Goal: Task Accomplishment & Management: Use online tool/utility

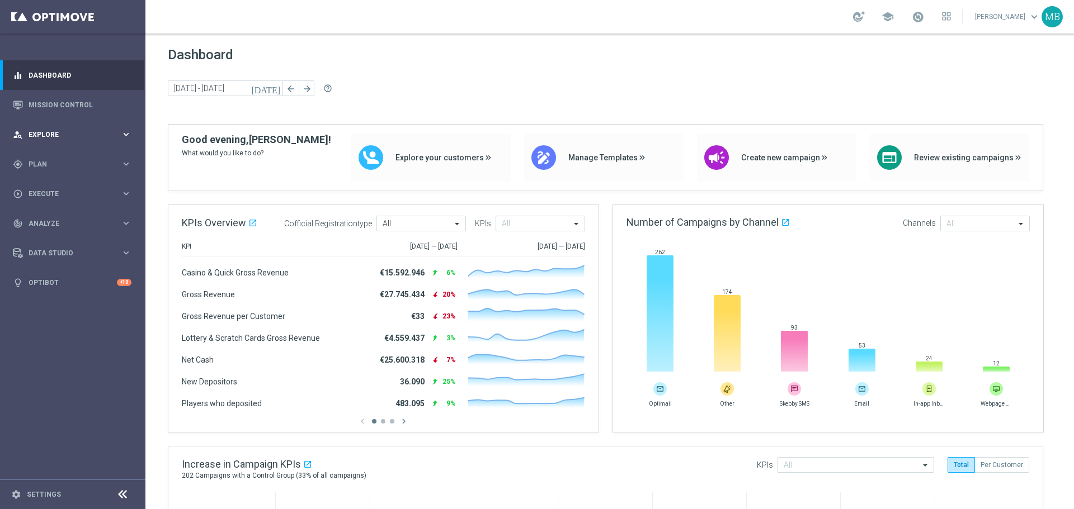
click at [77, 132] on span "Explore" at bounding box center [75, 134] width 92 height 7
click at [61, 300] on span "Plan" at bounding box center [75, 298] width 92 height 7
click at [61, 219] on span "Templates" at bounding box center [70, 221] width 80 height 7
click at [76, 234] on link "Optimail" at bounding box center [76, 237] width 82 height 9
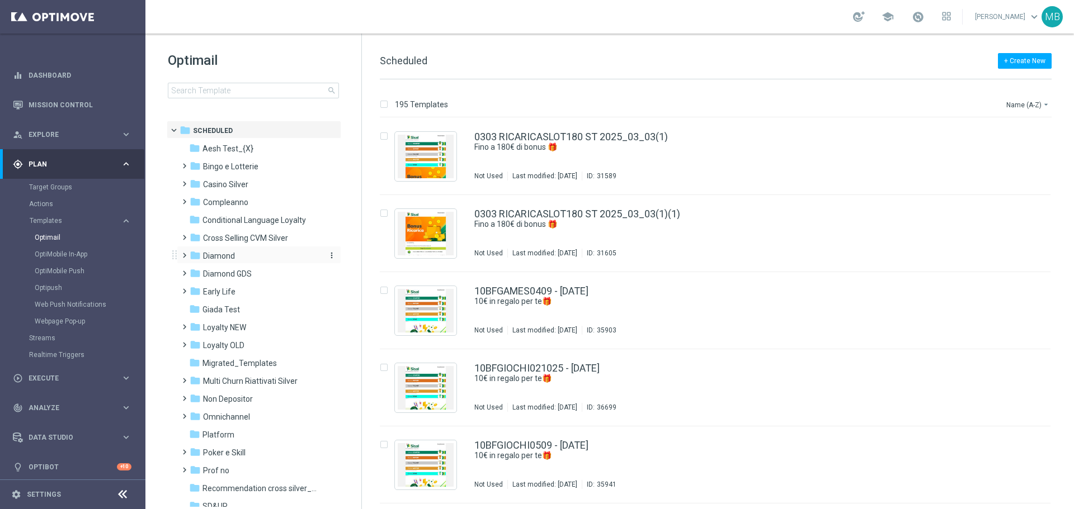
click at [240, 262] on div "folder Diamond" at bounding box center [254, 256] width 129 height 13
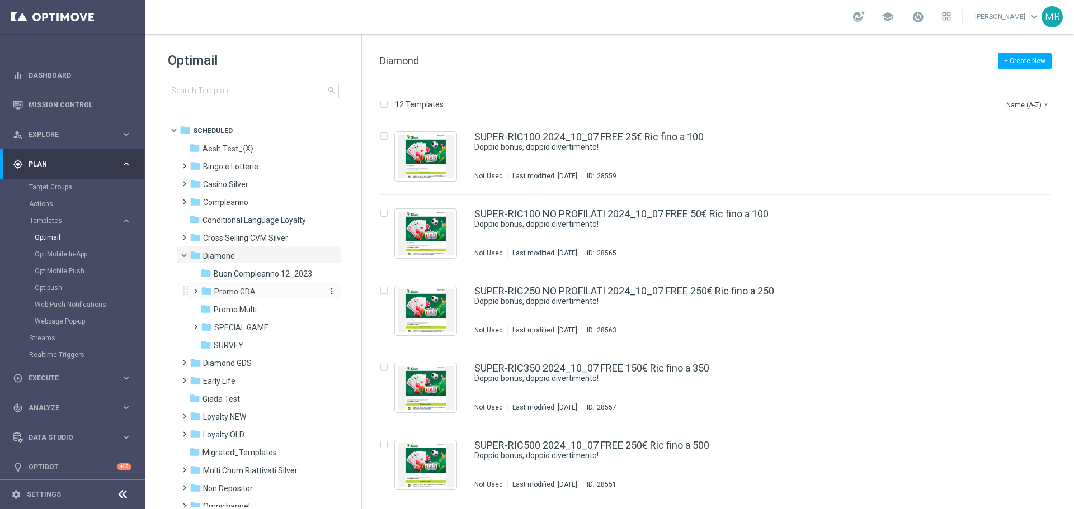
click at [251, 294] on span "Promo GDA" at bounding box center [234, 292] width 41 height 10
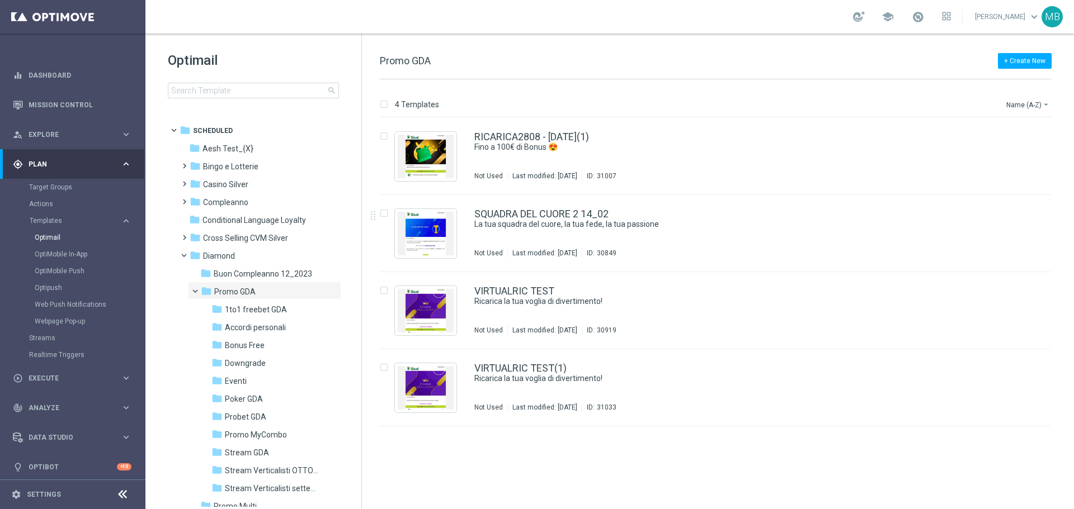
drag, startPoint x: 357, startPoint y: 272, endPoint x: 356, endPoint y: 290, distance: 17.4
click at [356, 290] on tree-viewport "folder Scheduled more_vert folder Aesh Test_{X} more_vert" at bounding box center [264, 314] width 194 height 386
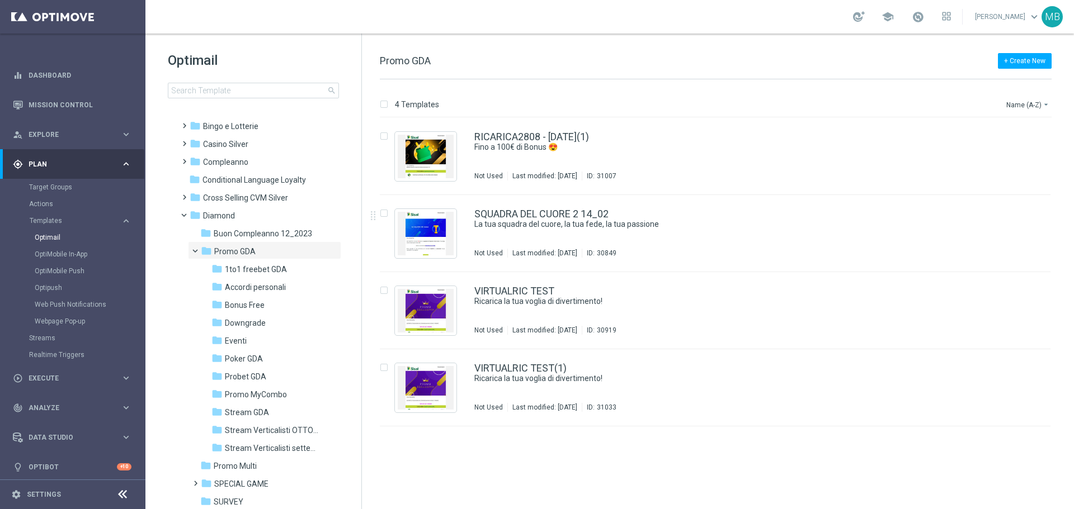
scroll to position [41, 0]
drag, startPoint x: 361, startPoint y: 324, endPoint x: 359, endPoint y: 367, distance: 43.7
click at [359, 367] on div "Optimail search folder 1 Folder folder Scheduled more_vert folder Aesh Test_{X}…" at bounding box center [253, 272] width 216 height 476
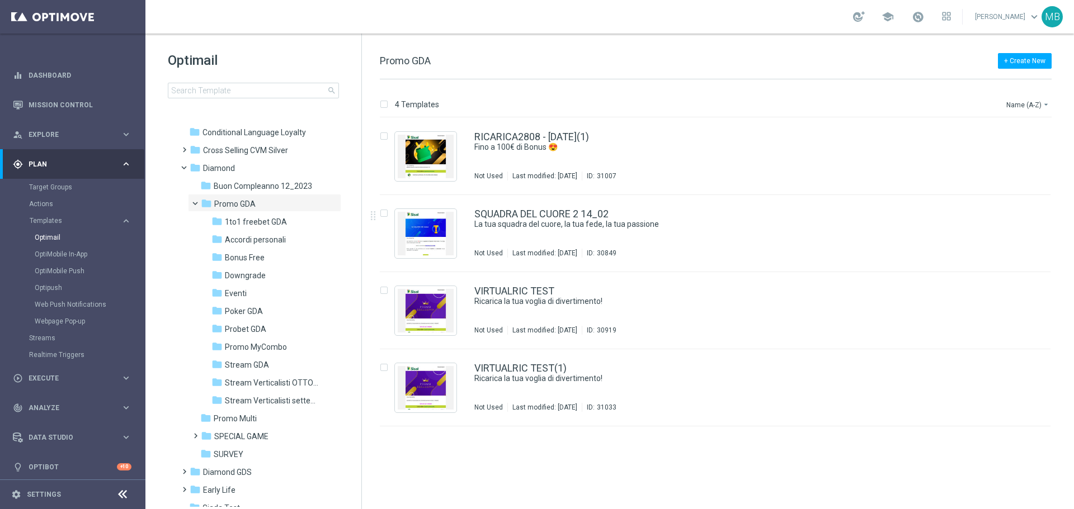
scroll to position [119, 0]
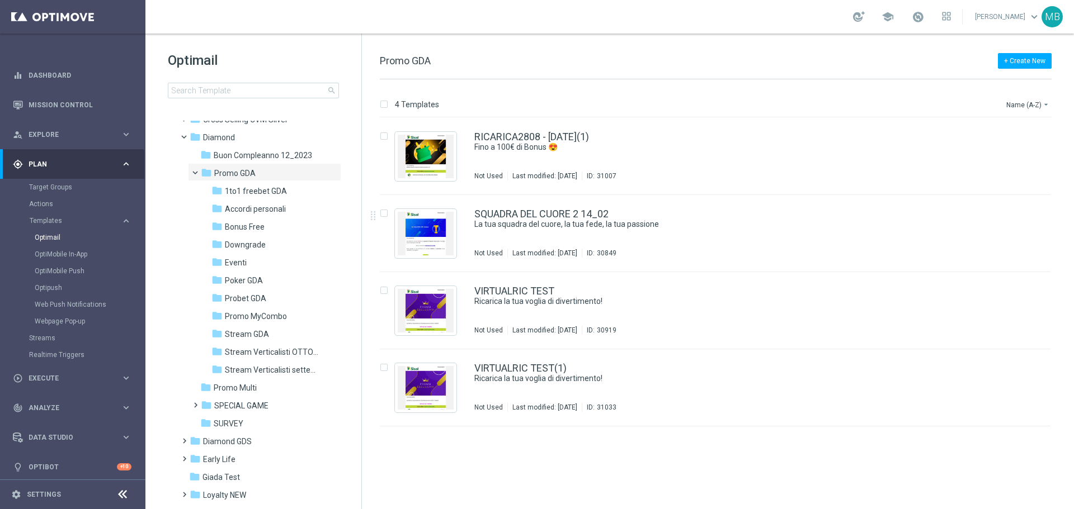
click at [364, 369] on div "4 Templates Name (A-Z) arrow_drop_down Drag here to set row groups Drag here to…" at bounding box center [718, 294] width 712 height 430
click at [206, 355] on tree-node-expander at bounding box center [207, 351] width 10 height 10
click at [239, 353] on span "Stream Verticalisti OTTOBRE" at bounding box center [273, 352] width 97 height 10
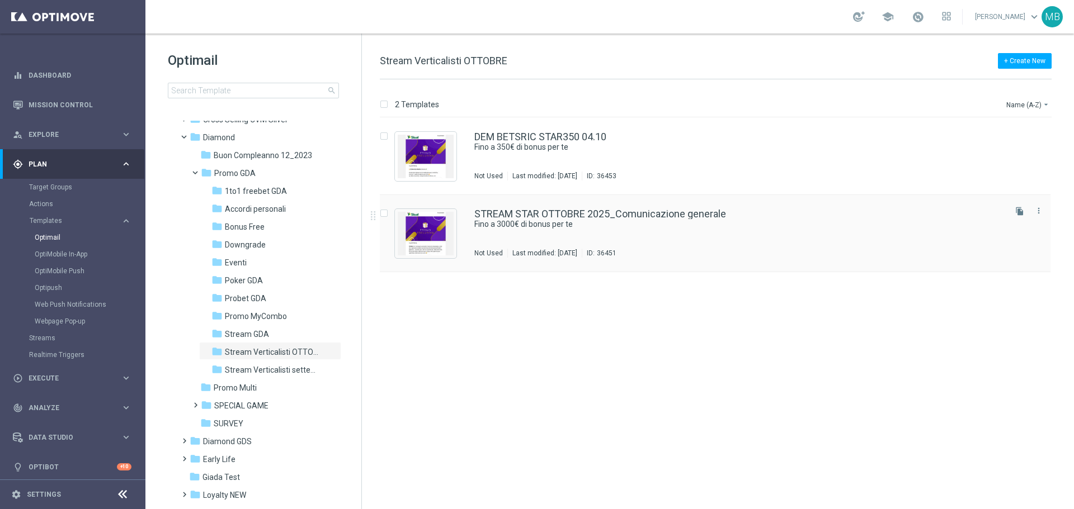
click at [540, 249] on div "Last modified: [DATE]" at bounding box center [545, 253] width 74 height 9
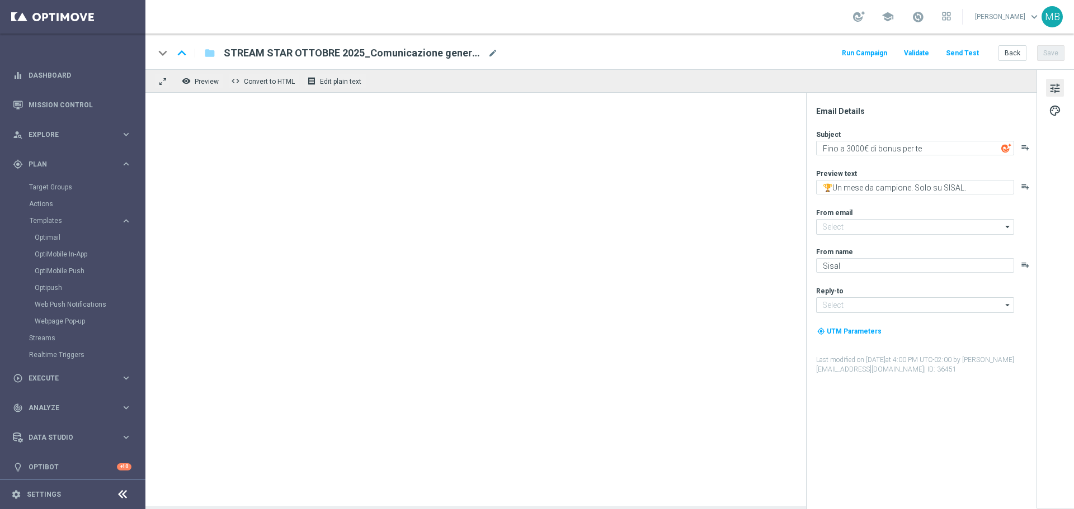
type input "[EMAIL_ADDRESS][DOMAIN_NAME]"
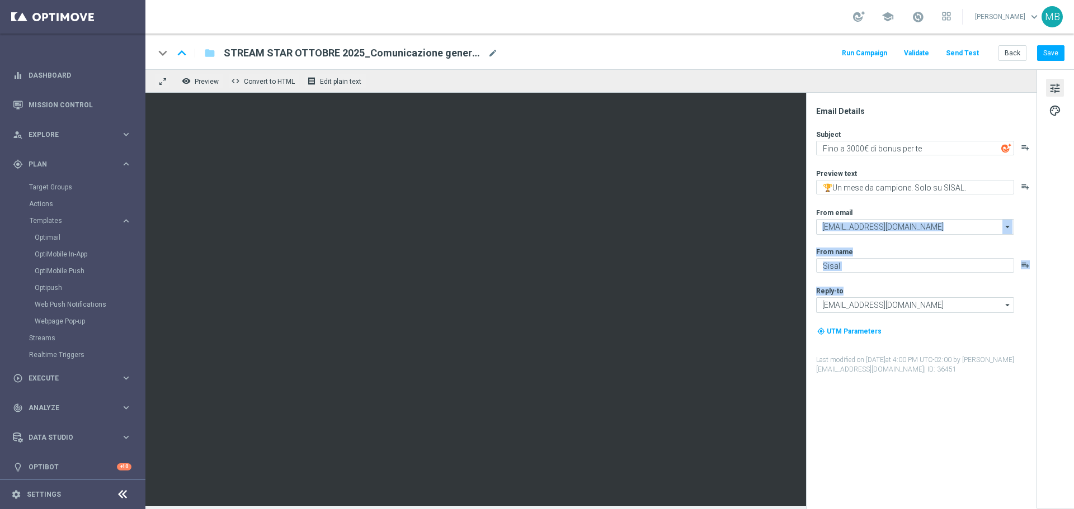
drag, startPoint x: 806, startPoint y: 306, endPoint x: 811, endPoint y: 233, distance: 73.5
click at [811, 233] on div "Email Details Subject Fino a 3000€ di bonus per te playlist_add Preview text 🏆U…" at bounding box center [921, 301] width 230 height 417
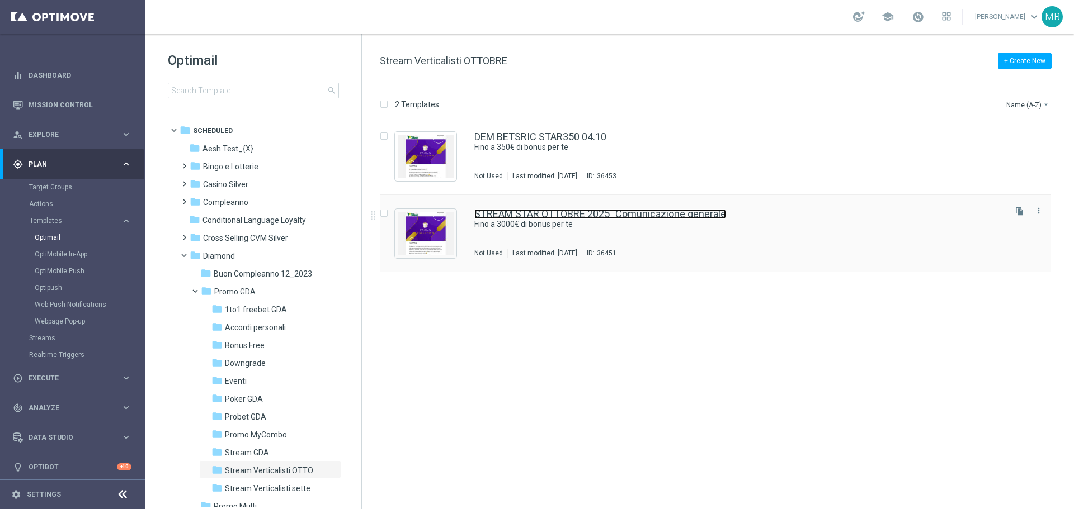
click at [540, 218] on link "STREAM STAR OTTOBRE 2025_Comunicazione generale" at bounding box center [600, 214] width 252 height 10
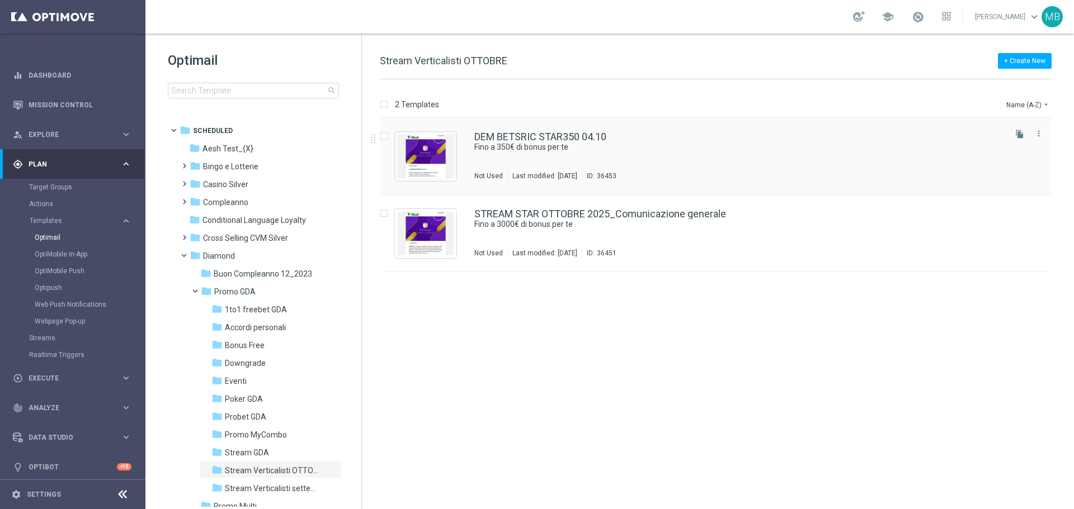
click at [556, 167] on div "DEM BETSRIC STAR350 04.10 Fino a 350€ di bonus per te Not Used Last modified: […" at bounding box center [738, 156] width 529 height 49
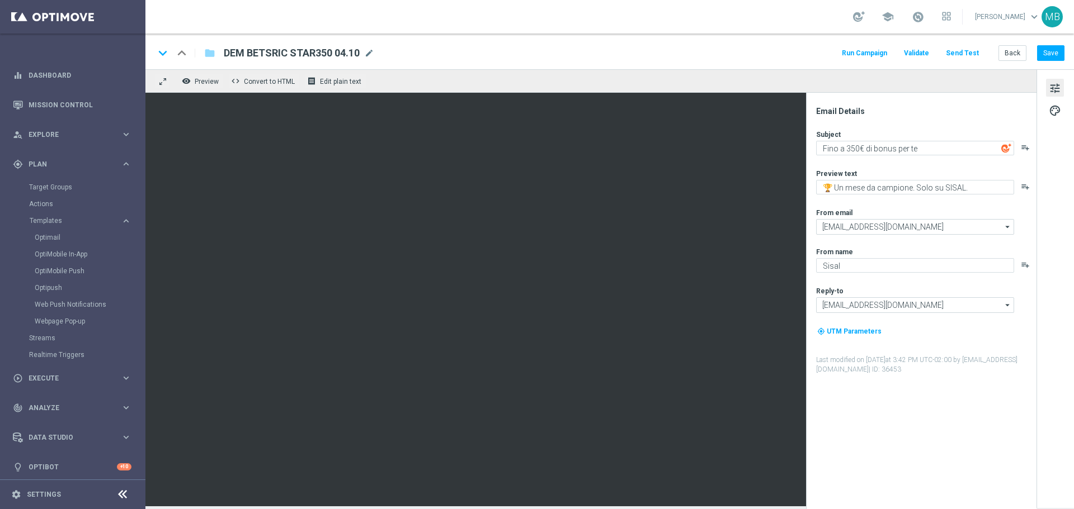
drag, startPoint x: 556, startPoint y: 167, endPoint x: 808, endPoint y: 279, distance: 275.7
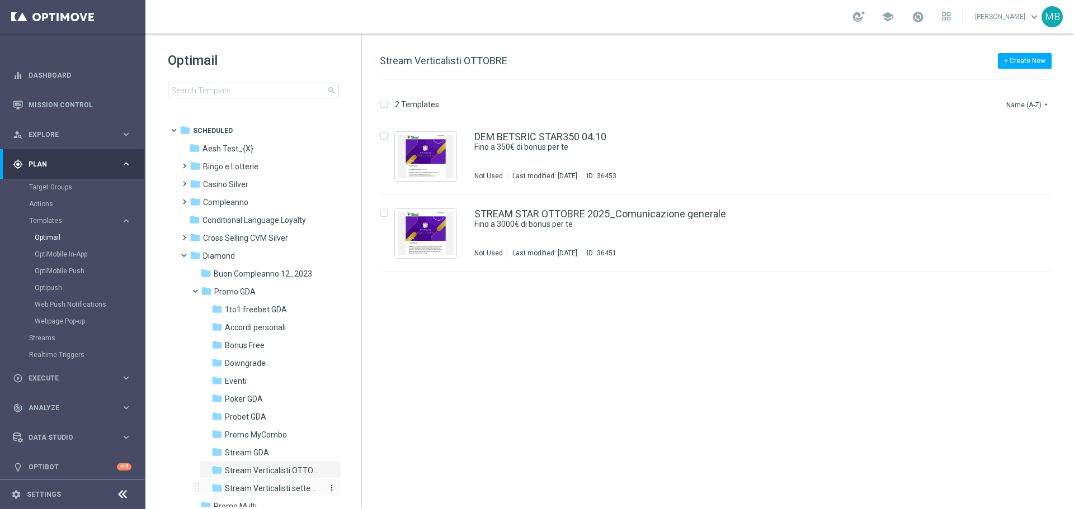
click at [286, 486] on span "Stream Verticalisti settembre 2025" at bounding box center [273, 489] width 97 height 10
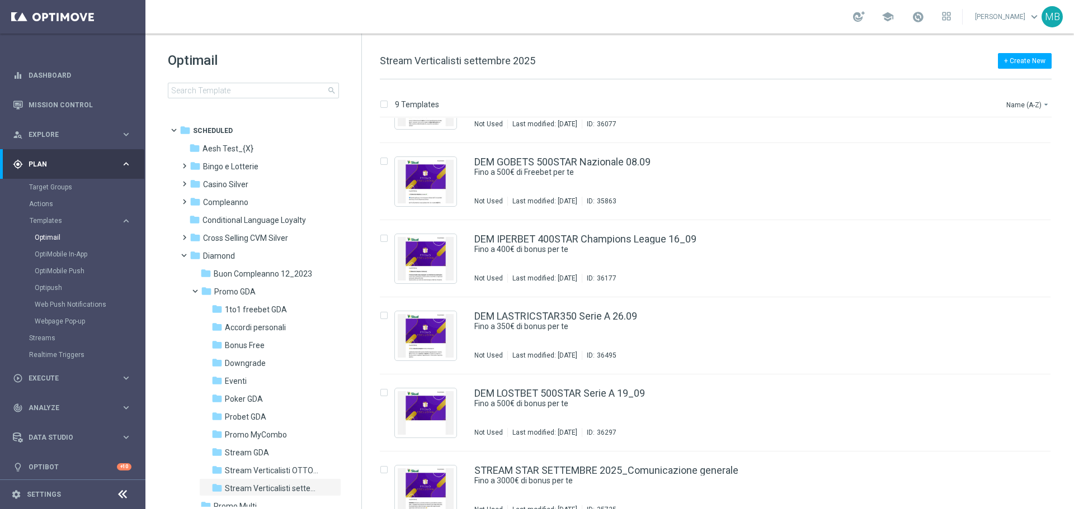
scroll to position [303, 0]
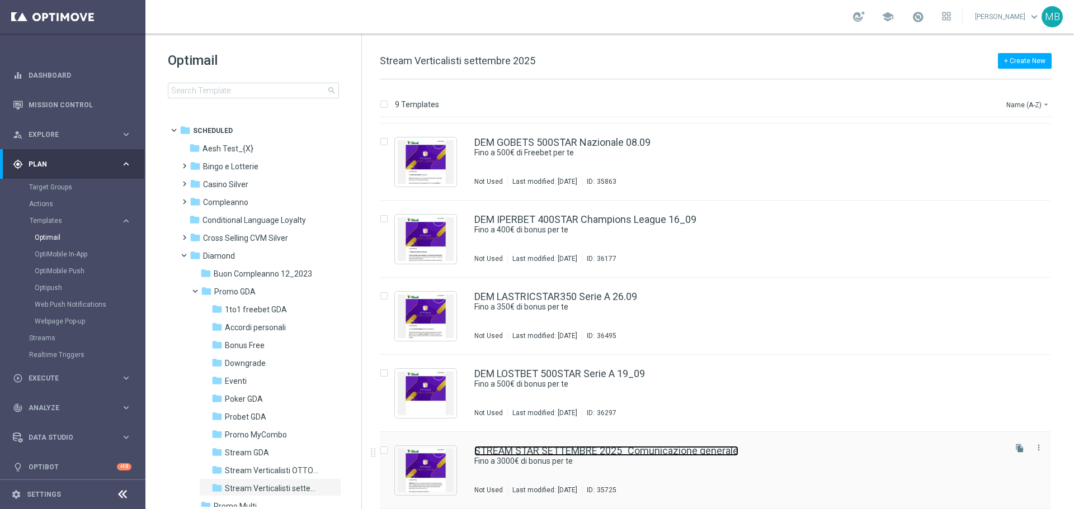
click at [564, 451] on link "STREAM STAR SETTEMBRE 2025_Comunicazione generale" at bounding box center [606, 451] width 264 height 10
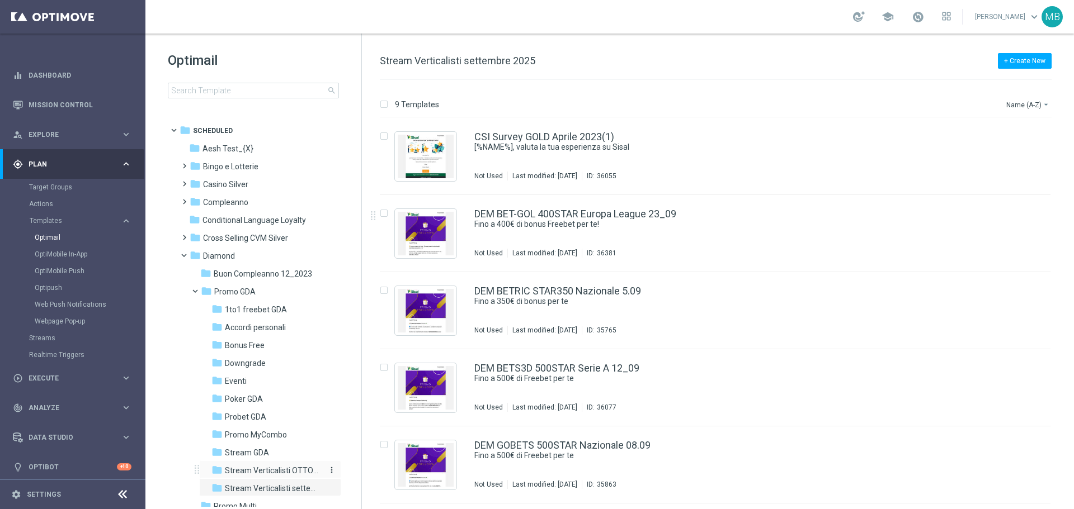
click at [279, 466] on span "Stream Verticalisti OTTOBRE" at bounding box center [273, 471] width 97 height 10
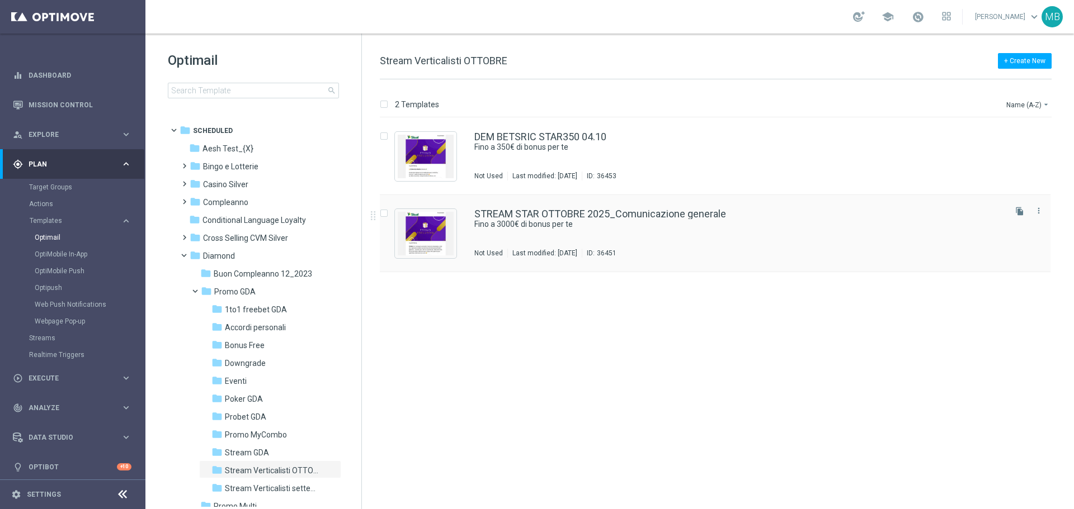
click at [644, 233] on div "STREAM STAR [DATE]_Comunicazione generale Fino a 3000€ di bonus per te Not Used…" at bounding box center [738, 233] width 529 height 49
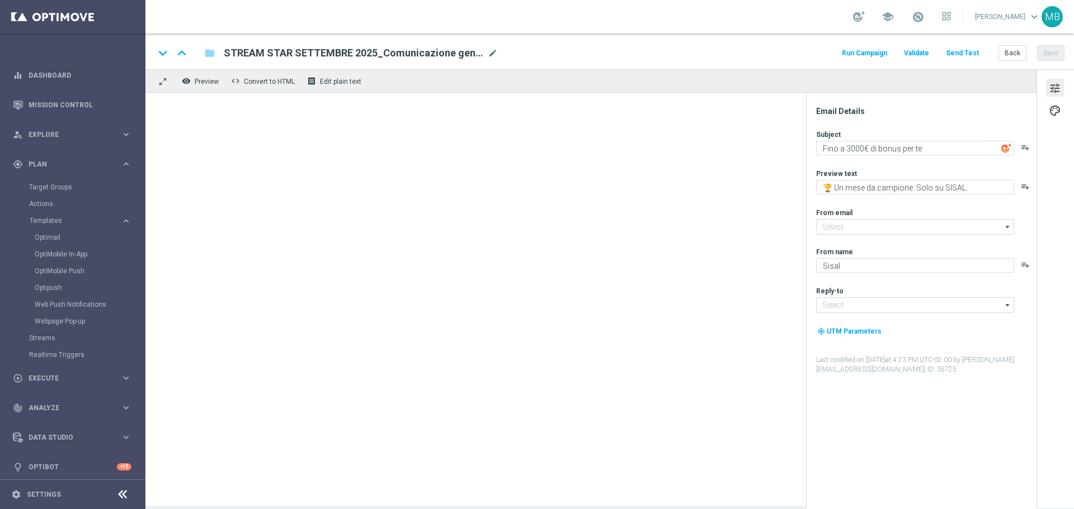
type input "[EMAIL_ADDRESS][DOMAIN_NAME]"
type textarea "🏆Un mese da campione. Solo su SISAL."
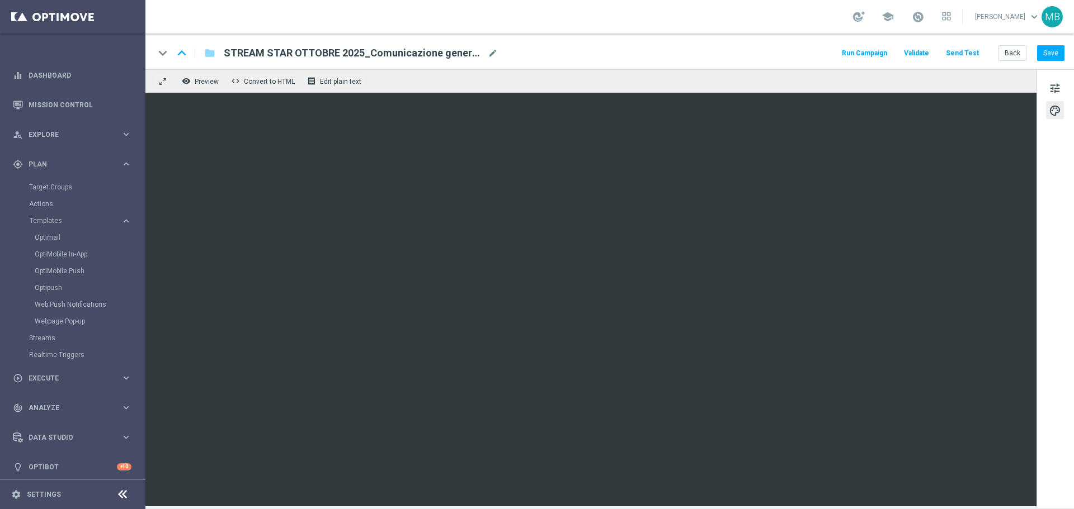
click at [877, 48] on button "Run Campaign" at bounding box center [864, 53] width 49 height 15
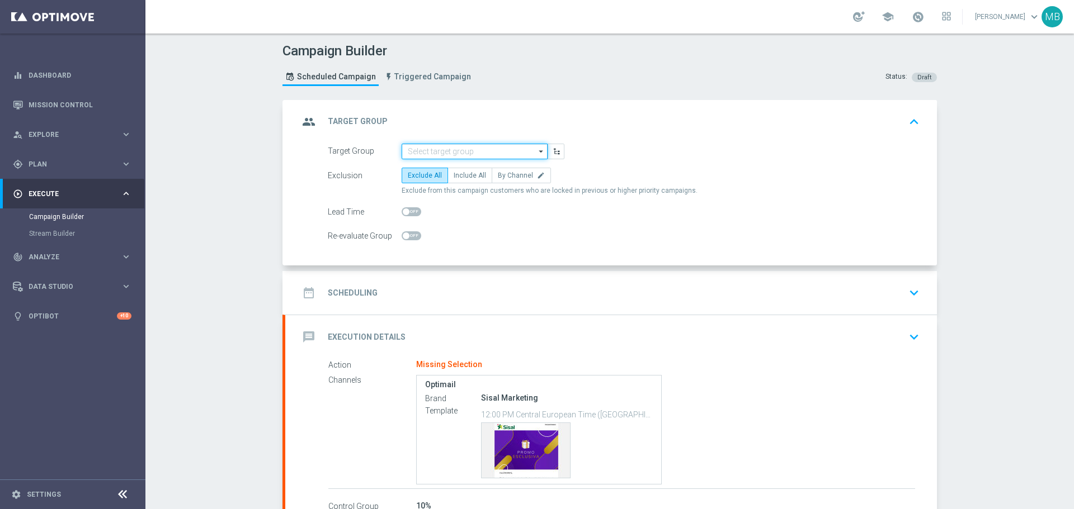
click at [522, 153] on input at bounding box center [475, 152] width 146 height 16
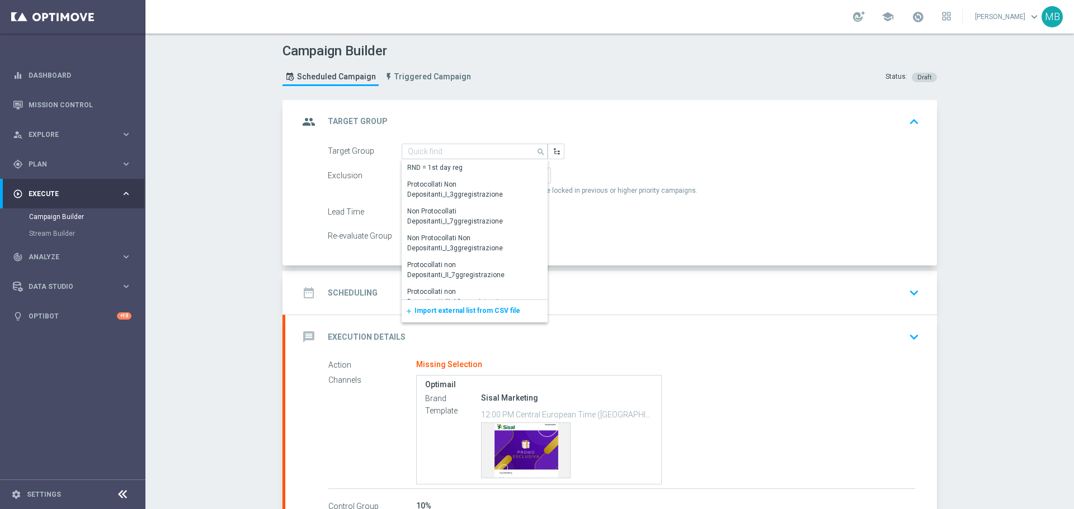
click at [468, 312] on span "Import external list from CSV file" at bounding box center [467, 311] width 106 height 8
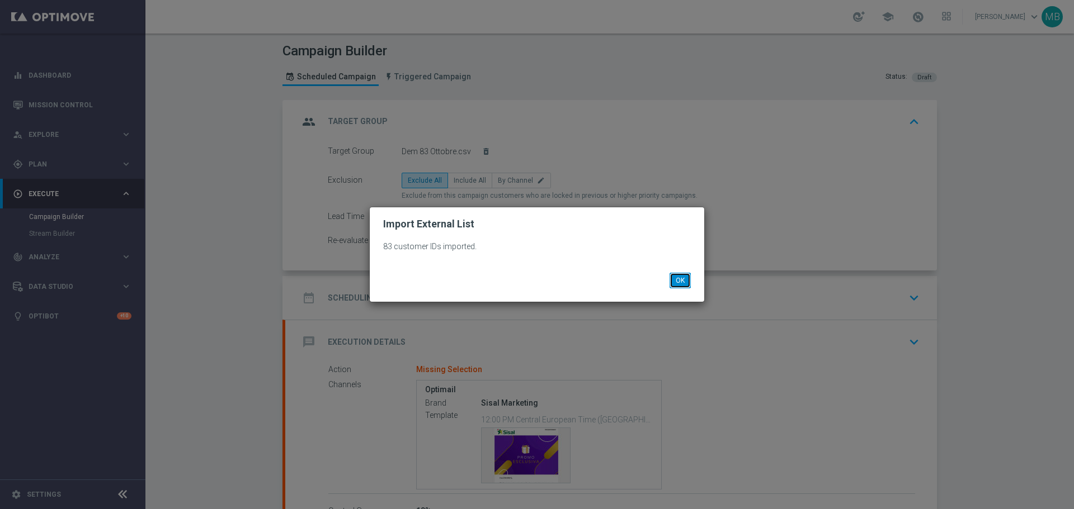
click at [686, 288] on button "OK" at bounding box center [679, 281] width 21 height 16
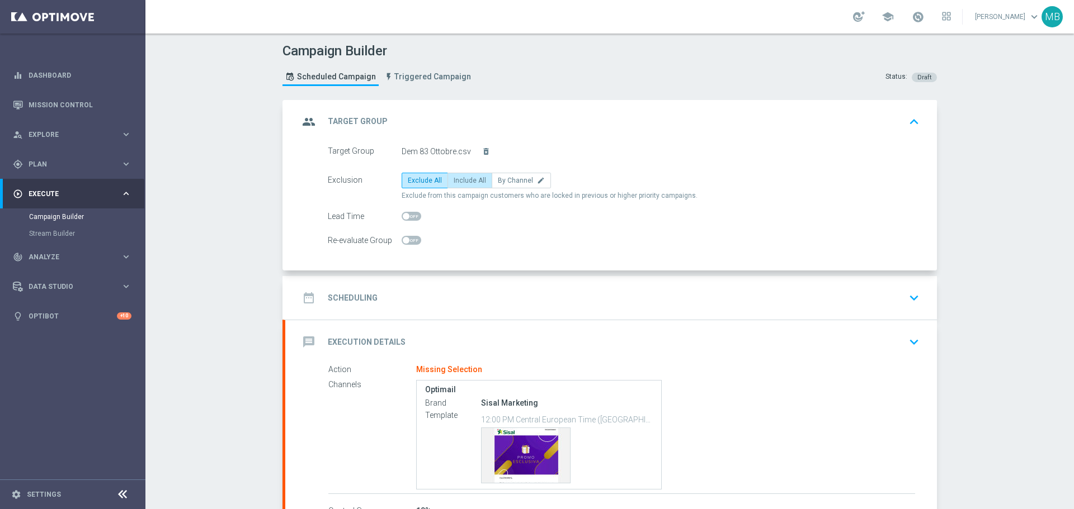
click at [469, 185] on label "Include All" at bounding box center [469, 181] width 45 height 16
click at [461, 185] on input "Include All" at bounding box center [457, 182] width 7 height 7
radio input "true"
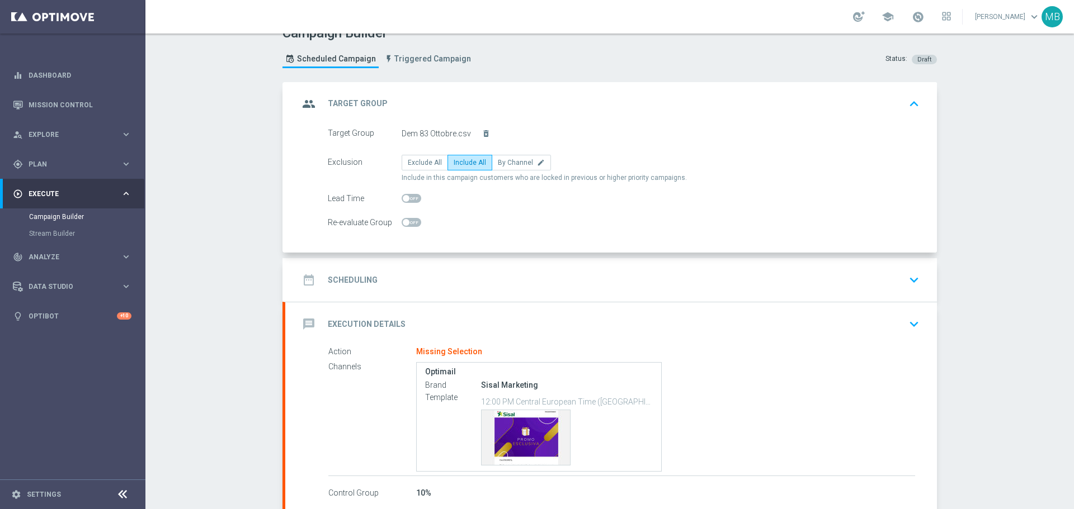
scroll to position [80, 0]
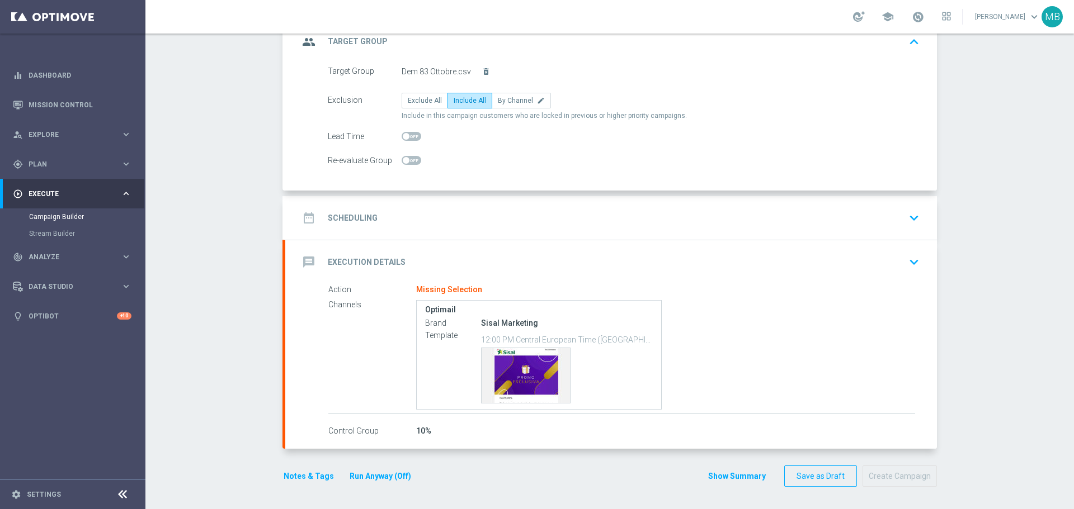
click at [603, 210] on div "date_range Scheduling keyboard_arrow_down" at bounding box center [611, 217] width 625 height 21
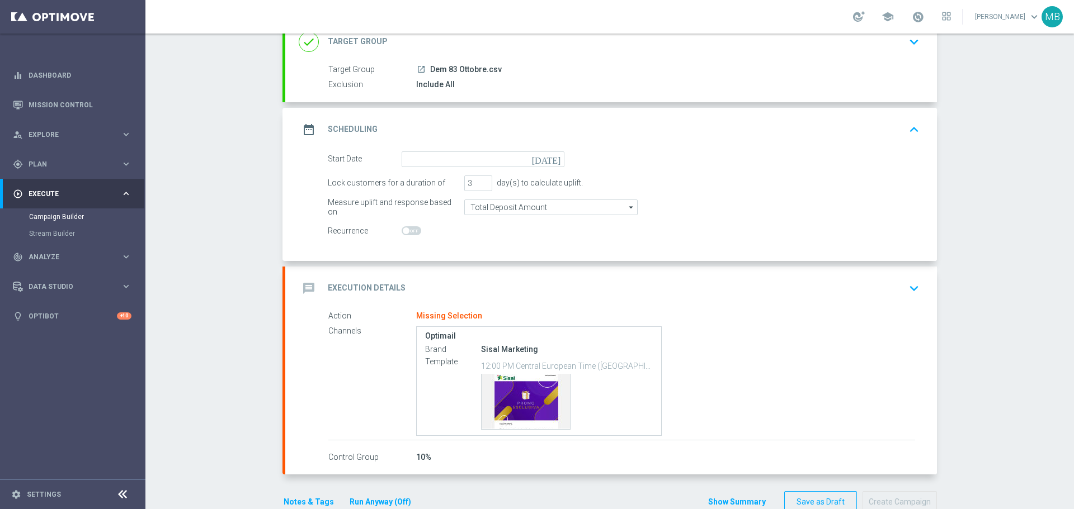
scroll to position [79, 0]
click at [549, 159] on icon "[DATE]" at bounding box center [548, 158] width 33 height 12
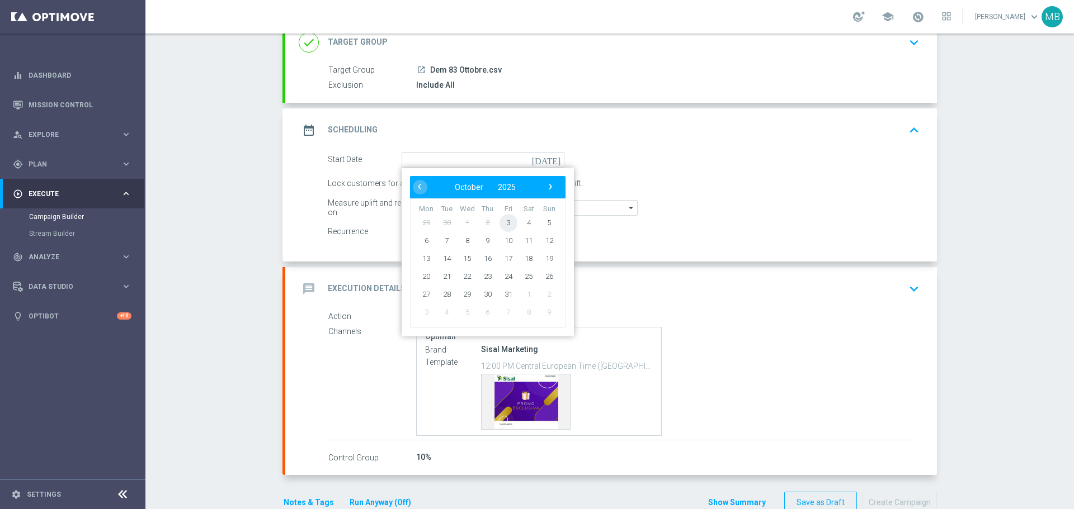
click at [508, 221] on span "3" at bounding box center [508, 223] width 18 height 18
type input "[DATE]"
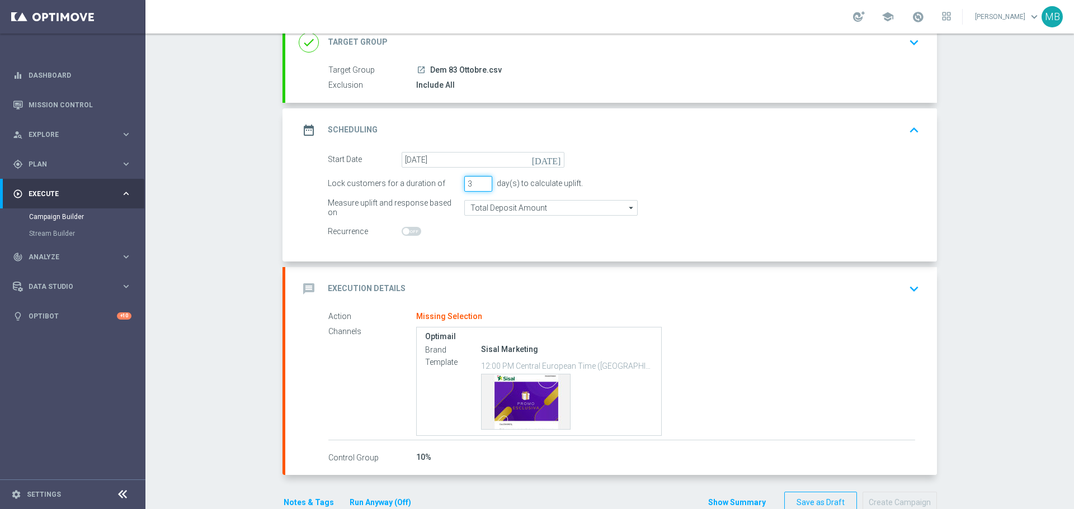
click at [471, 187] on input "3" at bounding box center [478, 184] width 28 height 16
type input "31"
click at [909, 295] on icon "keyboard_arrow_down" at bounding box center [913, 289] width 17 height 17
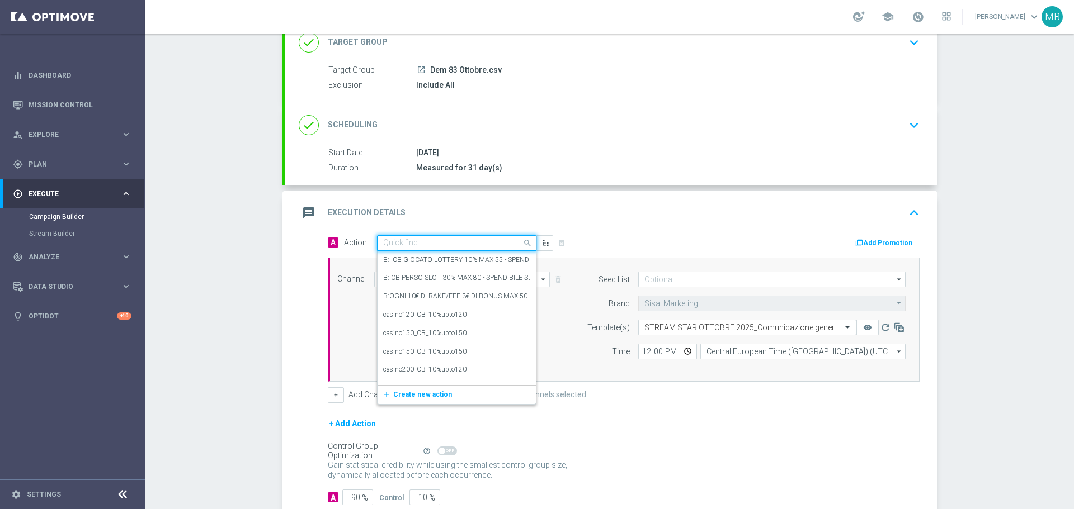
click at [434, 244] on input "text" at bounding box center [445, 244] width 125 height 10
type input "s"
type input "informativa"
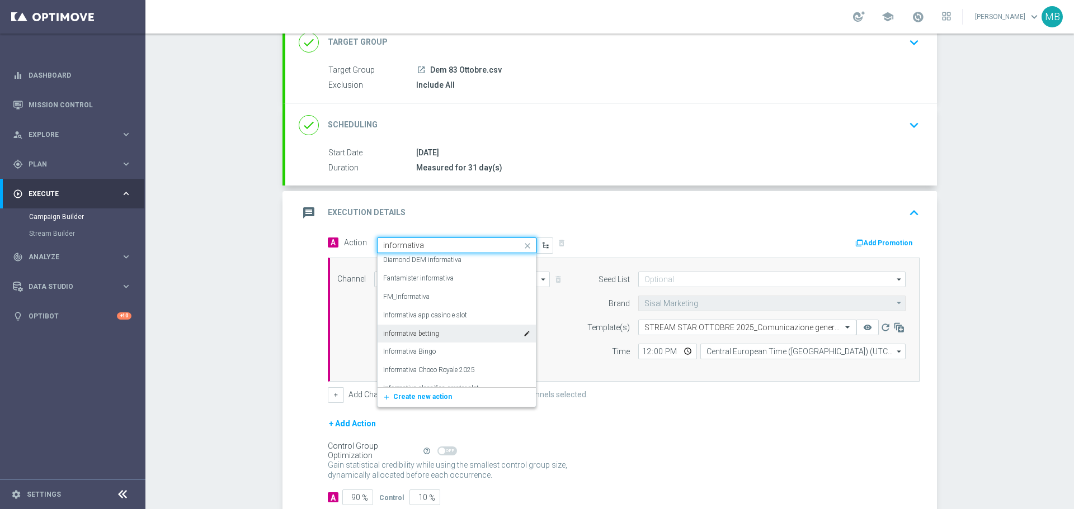
click at [428, 338] on div "informativa betting edit" at bounding box center [456, 334] width 147 height 18
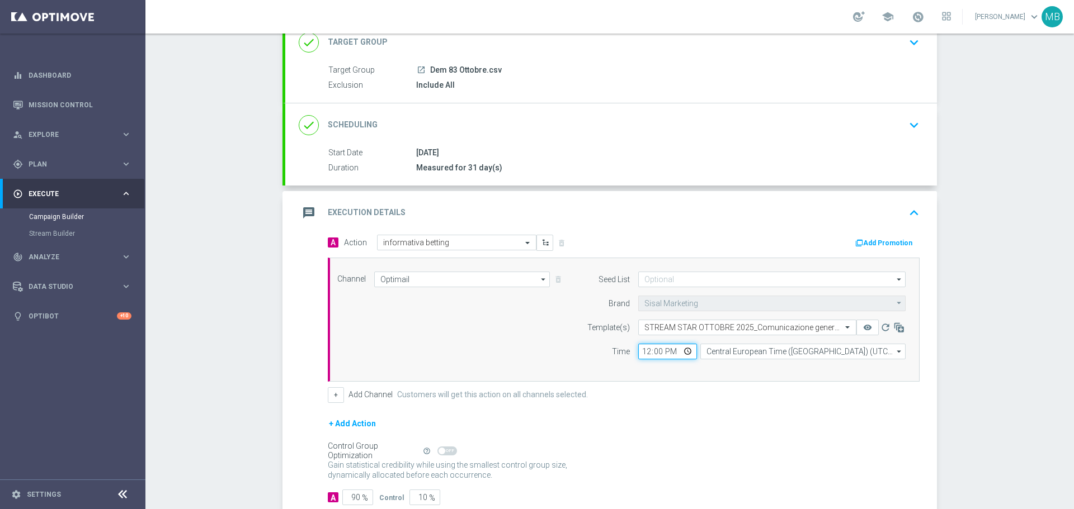
click at [669, 356] on input "12:00" at bounding box center [667, 352] width 59 height 16
click at [682, 350] on input "12:00" at bounding box center [667, 352] width 59 height 16
type input "18:00"
click at [800, 465] on div "Gain statistical credibility while using the smallest control group size, dynam…" at bounding box center [624, 470] width 592 height 27
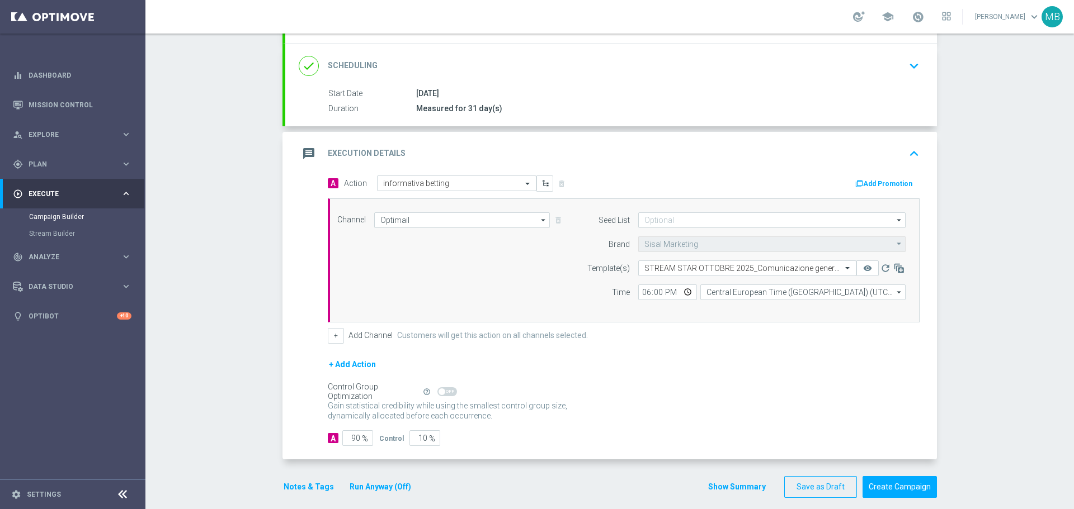
scroll to position [150, 0]
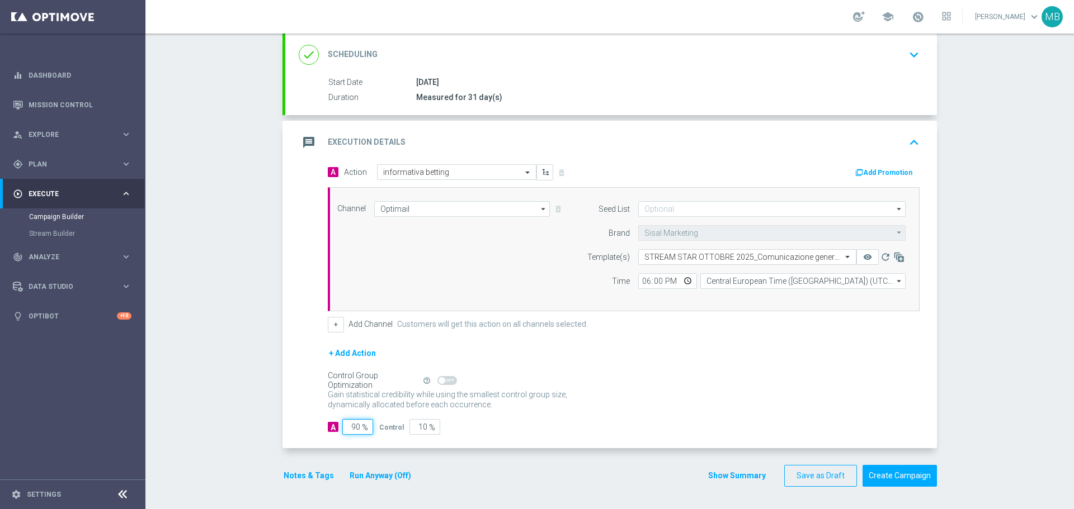
click at [350, 427] on input "90" at bounding box center [357, 427] width 31 height 16
type input "0"
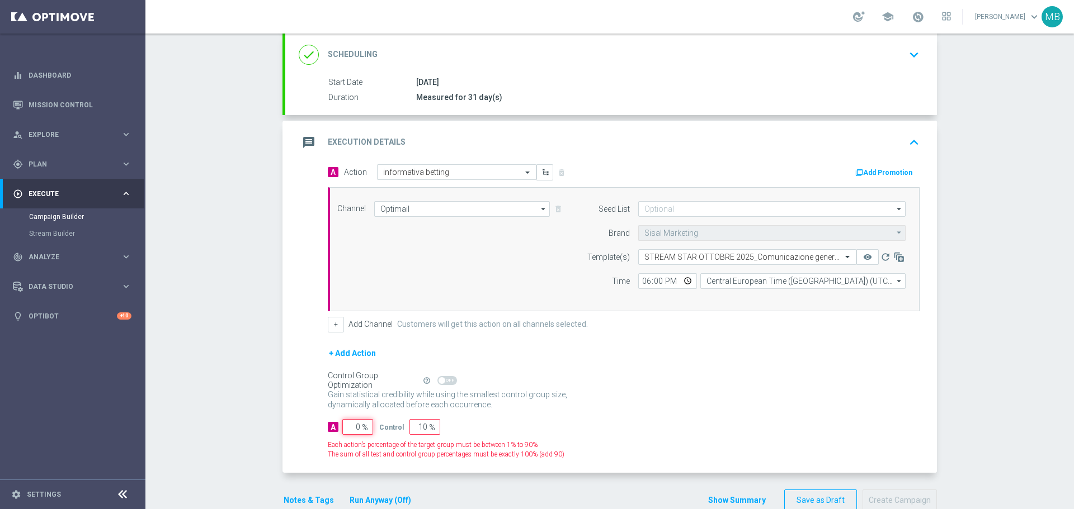
type input "100"
type input "10"
type input "90"
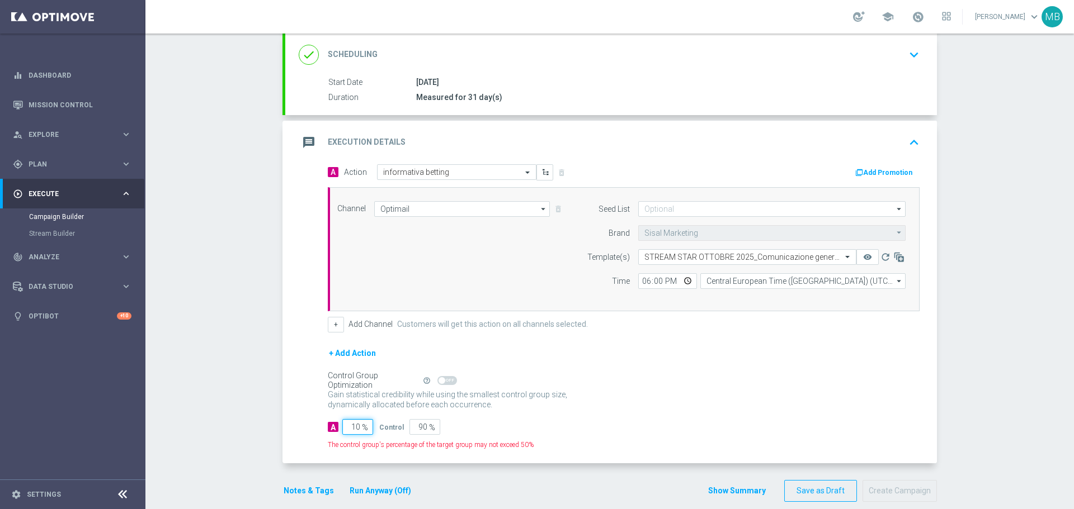
type input "100"
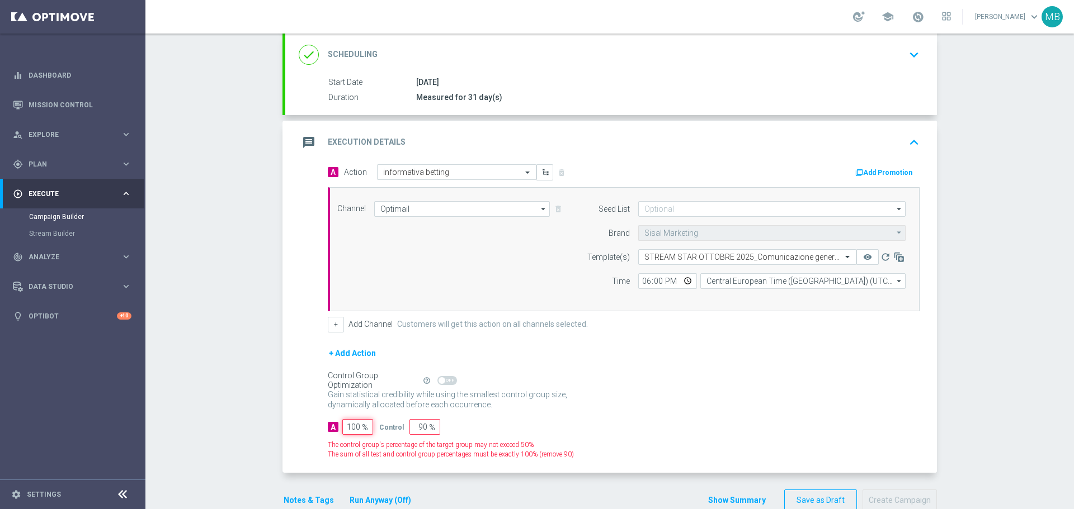
type input "0"
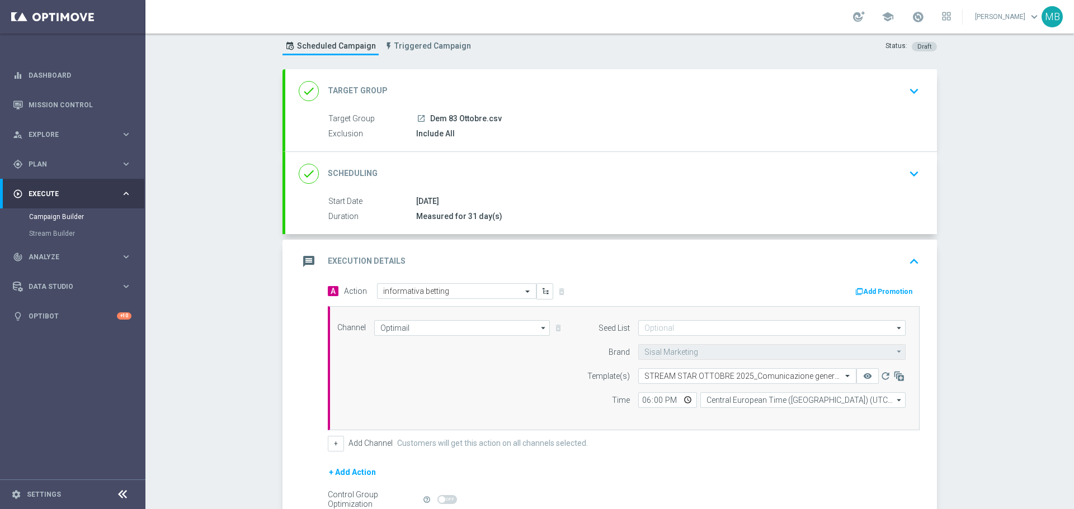
scroll to position [0, 0]
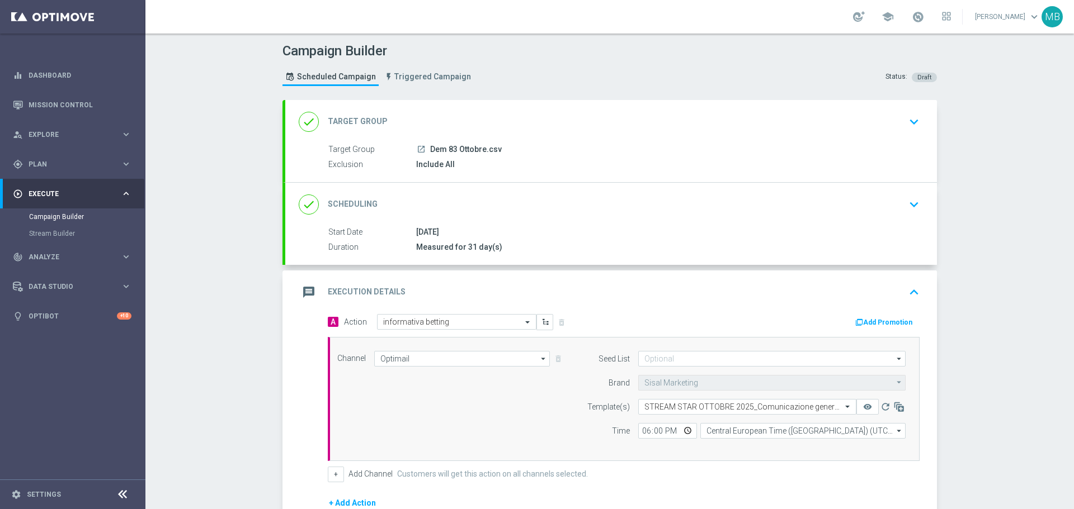
type input "100"
click at [905, 292] on icon "keyboard_arrow_up" at bounding box center [913, 292] width 17 height 17
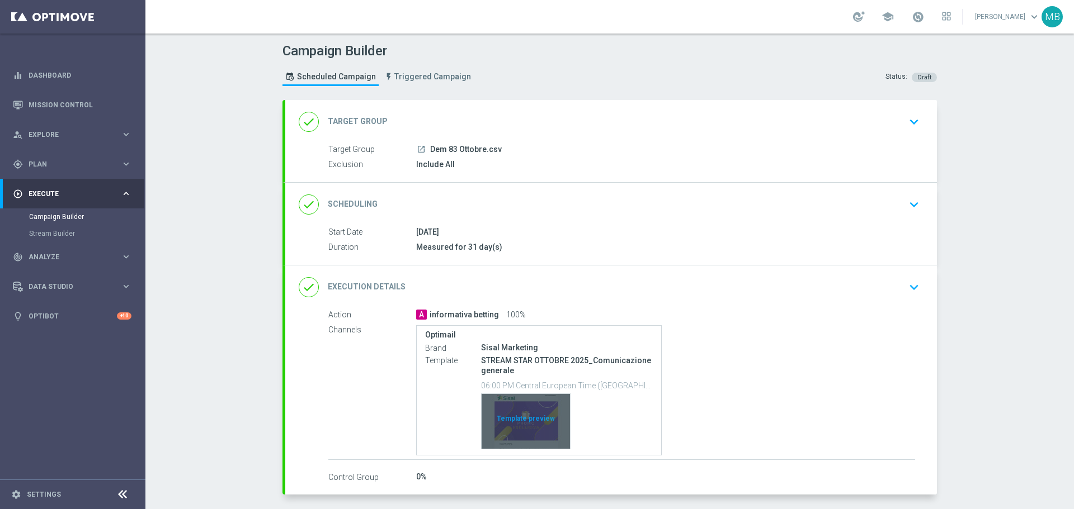
click at [540, 403] on div "Template preview" at bounding box center [526, 421] width 88 height 55
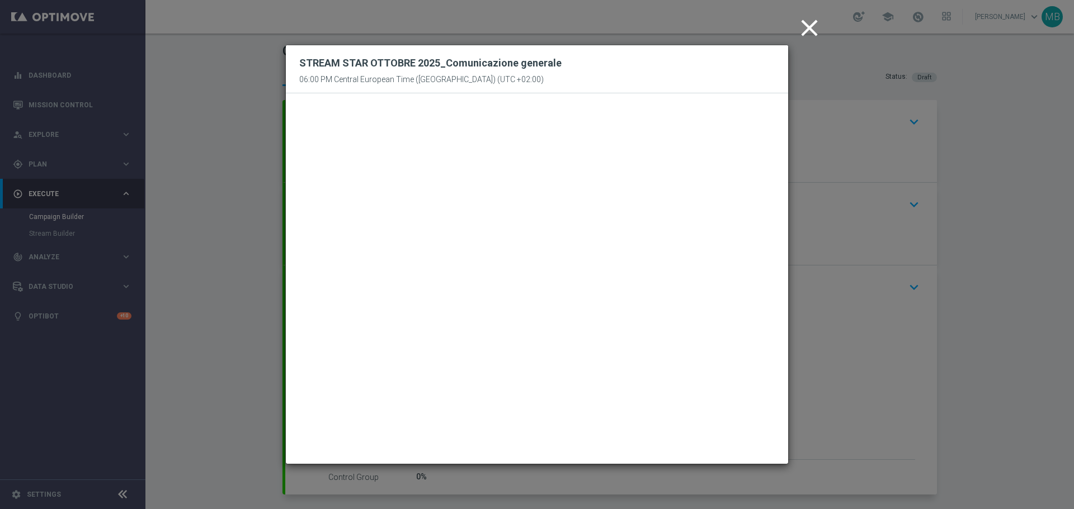
click at [798, 37] on icon "close" at bounding box center [809, 28] width 28 height 28
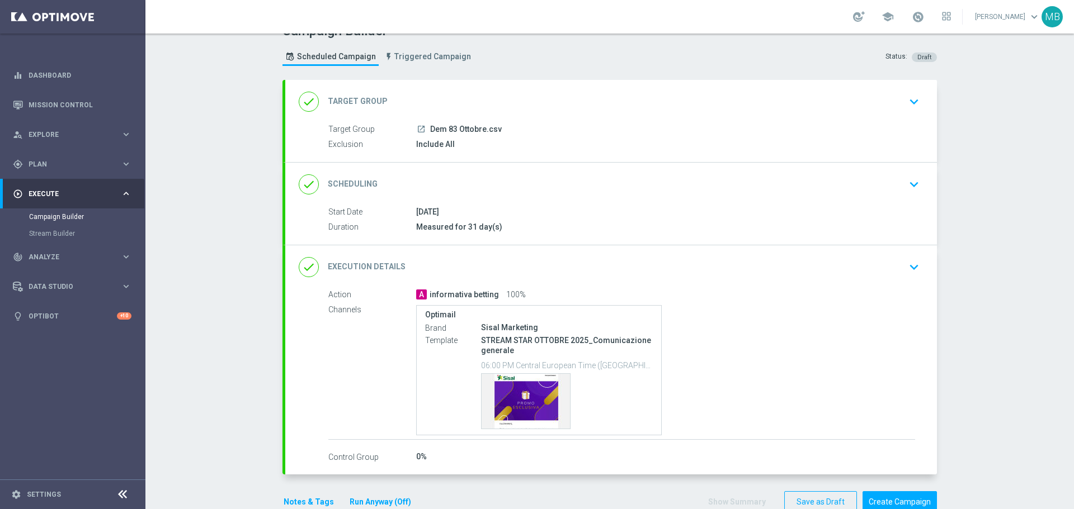
scroll to position [46, 0]
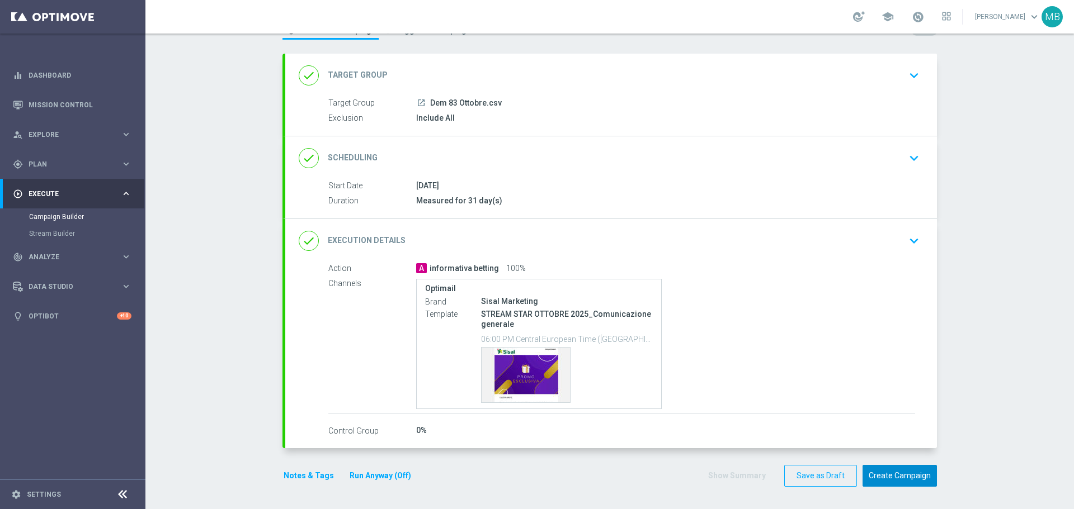
click at [890, 478] on button "Create Campaign" at bounding box center [899, 476] width 74 height 22
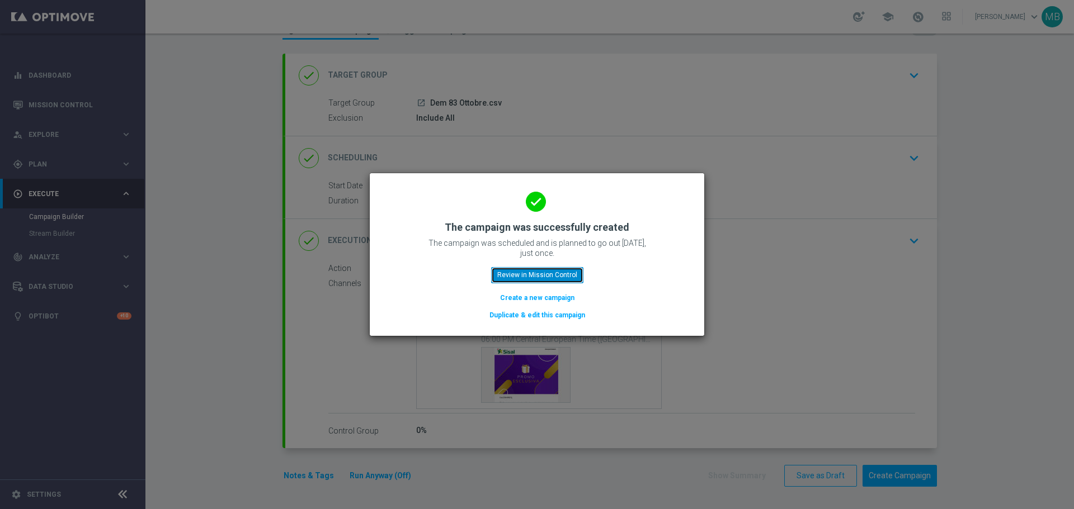
click at [560, 273] on button "Review in Mission Control" at bounding box center [537, 275] width 92 height 16
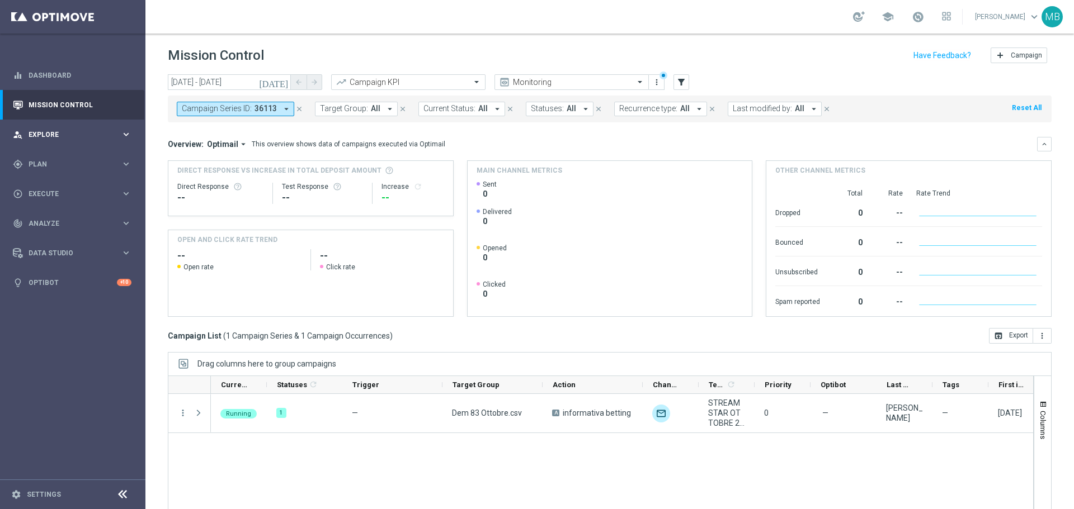
click at [31, 131] on span "Explore" at bounding box center [75, 134] width 92 height 7
click at [63, 303] on div "gps_fixed Plan keyboard_arrow_right" at bounding box center [72, 299] width 144 height 30
click at [81, 231] on div "Optimail" at bounding box center [90, 237] width 110 height 17
click at [56, 236] on link "Optimail" at bounding box center [76, 237] width 82 height 9
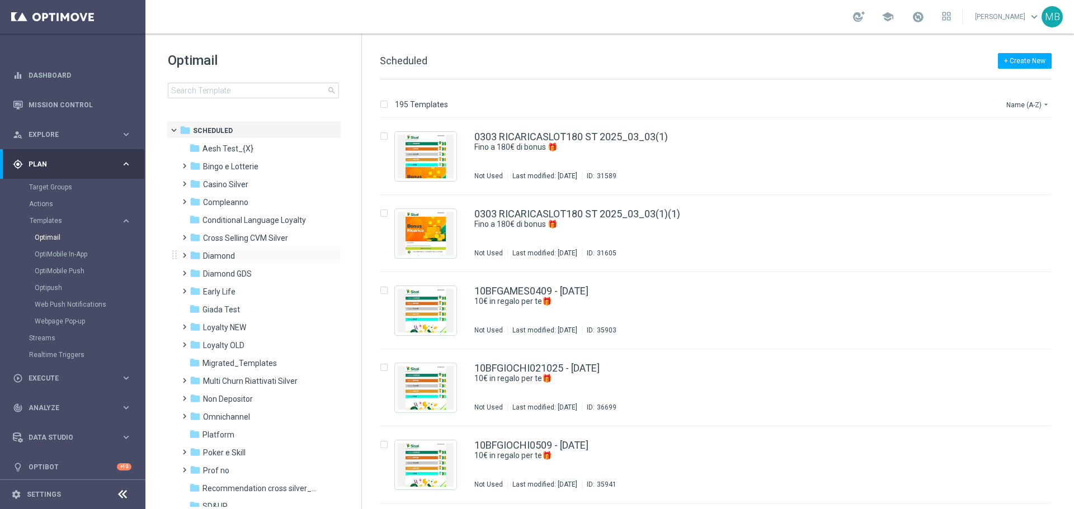
click at [185, 253] on span at bounding box center [182, 250] width 5 height 4
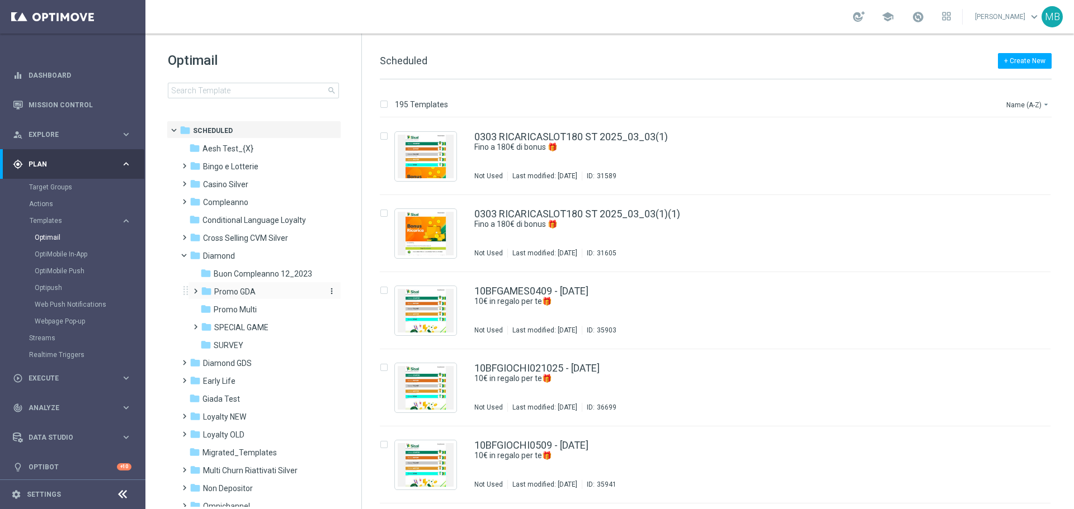
click at [254, 289] on div "folder Promo GDA" at bounding box center [260, 292] width 119 height 13
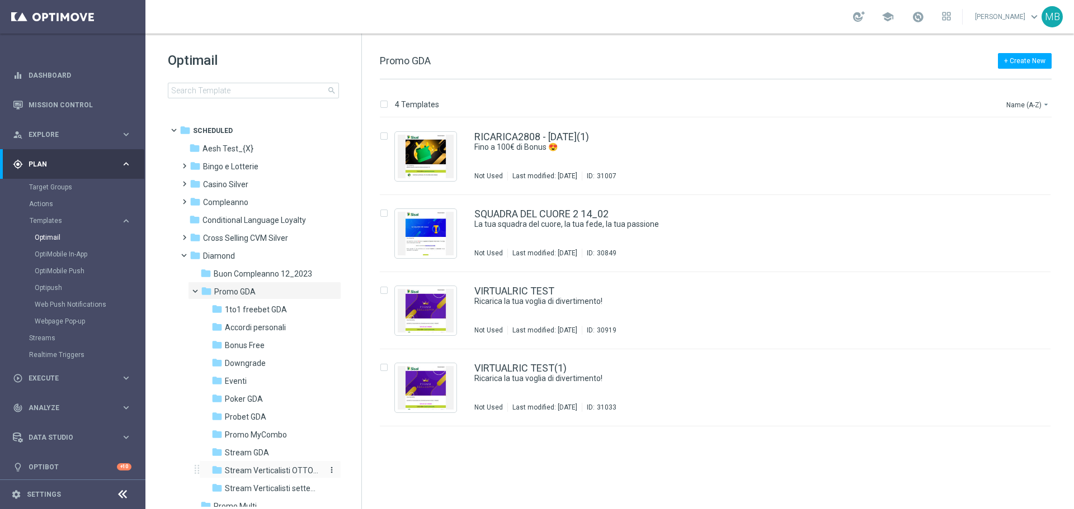
click at [267, 470] on span "Stream Verticalisti OTTOBRE" at bounding box center [273, 471] width 97 height 10
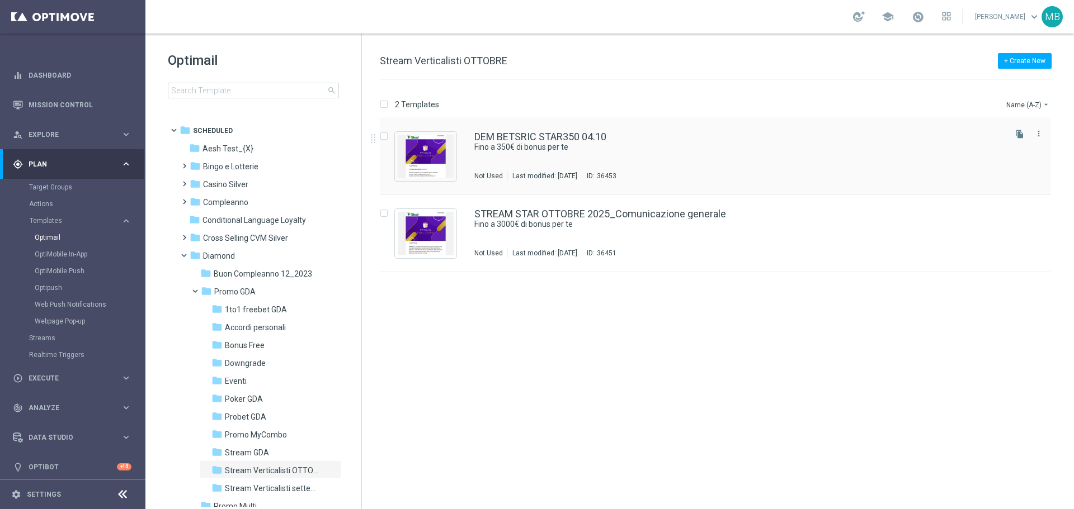
click at [540, 173] on div "Last modified: [DATE]" at bounding box center [545, 176] width 74 height 9
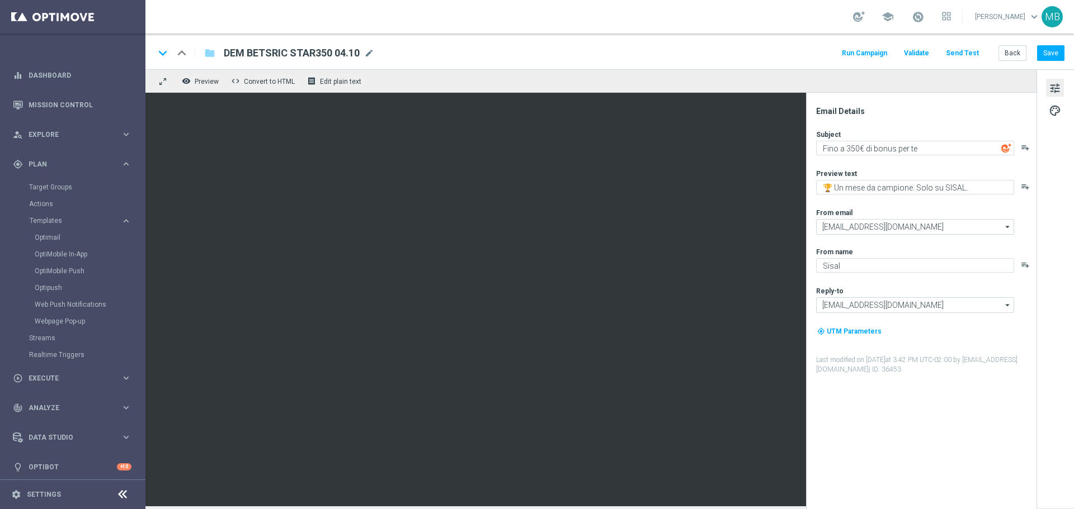
click at [885, 54] on button "Run Campaign" at bounding box center [864, 53] width 49 height 15
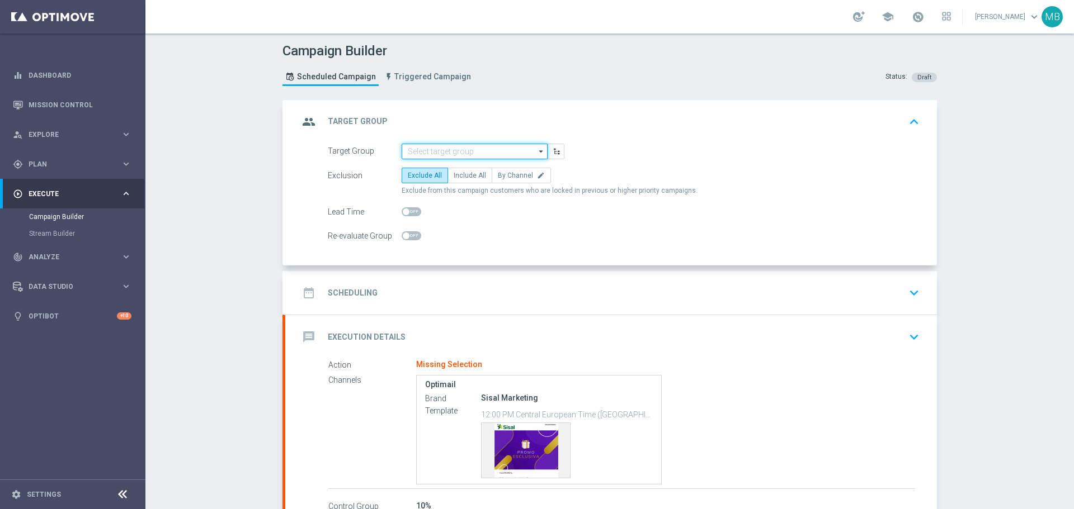
click at [521, 147] on input at bounding box center [475, 152] width 146 height 16
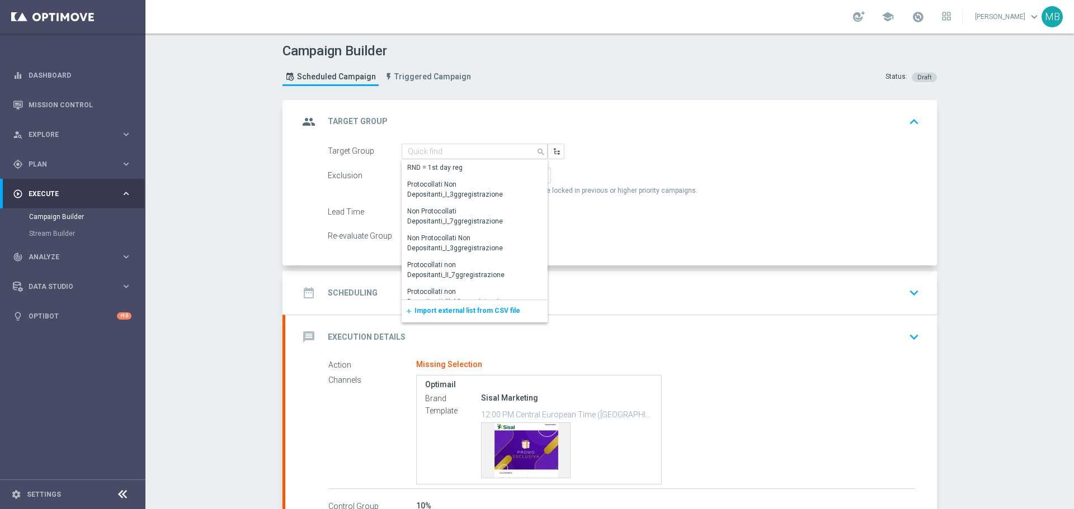
click at [469, 318] on div "add Import external list from CSV file" at bounding box center [475, 311] width 146 height 22
click at [470, 317] on div "add Import external list from CSV file" at bounding box center [475, 311] width 146 height 22
click at [475, 308] on span "Import external list from CSV file" at bounding box center [467, 311] width 106 height 8
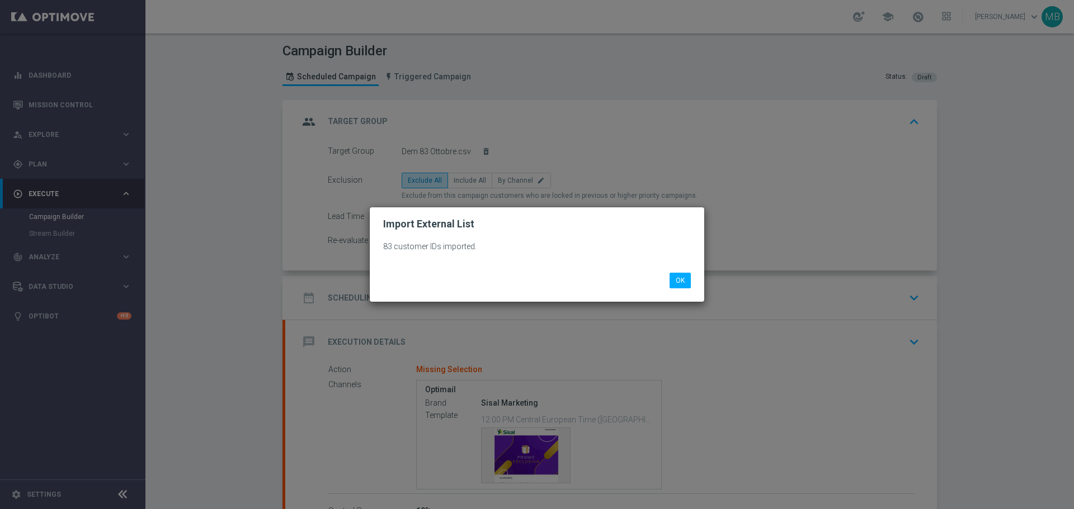
click at [457, 169] on modal-container "Import External List 83 customer IDs imported. OK" at bounding box center [537, 254] width 1074 height 509
drag, startPoint x: 672, startPoint y: 282, endPoint x: 660, endPoint y: 281, distance: 11.8
click at [670, 282] on button "OK" at bounding box center [679, 281] width 21 height 16
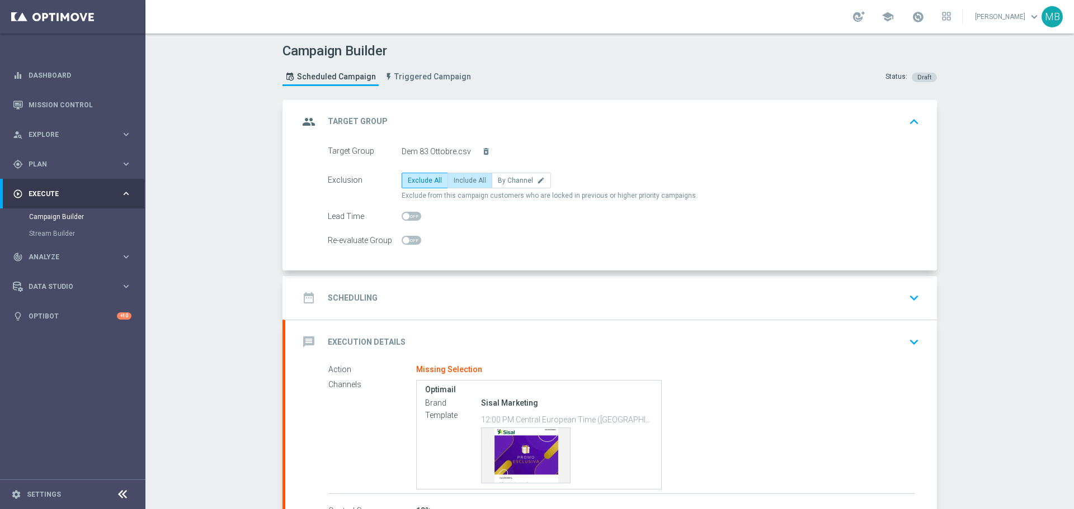
click at [463, 178] on span "Include All" at bounding box center [470, 181] width 32 height 8
click at [461, 179] on input "Include All" at bounding box center [457, 182] width 7 height 7
radio input "true"
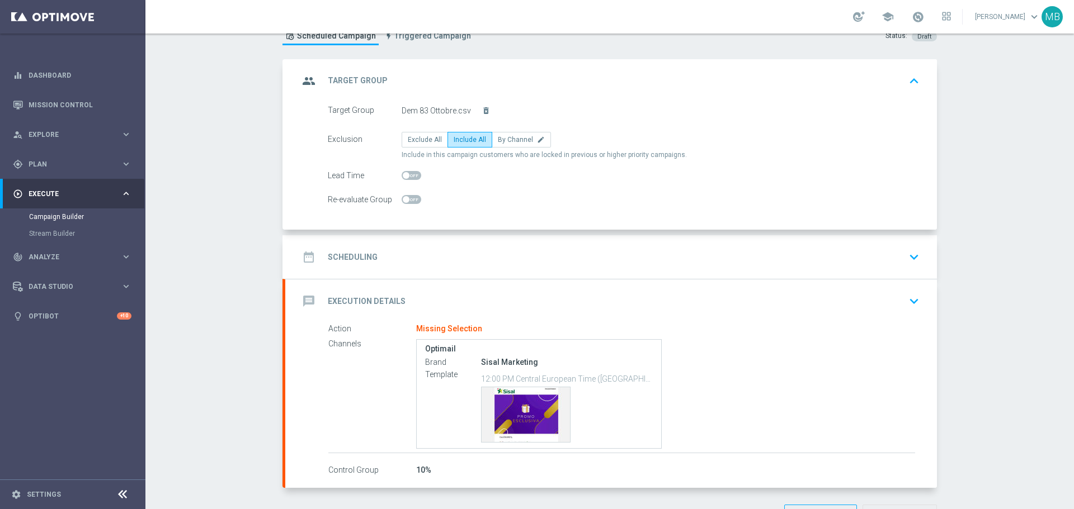
scroll to position [80, 0]
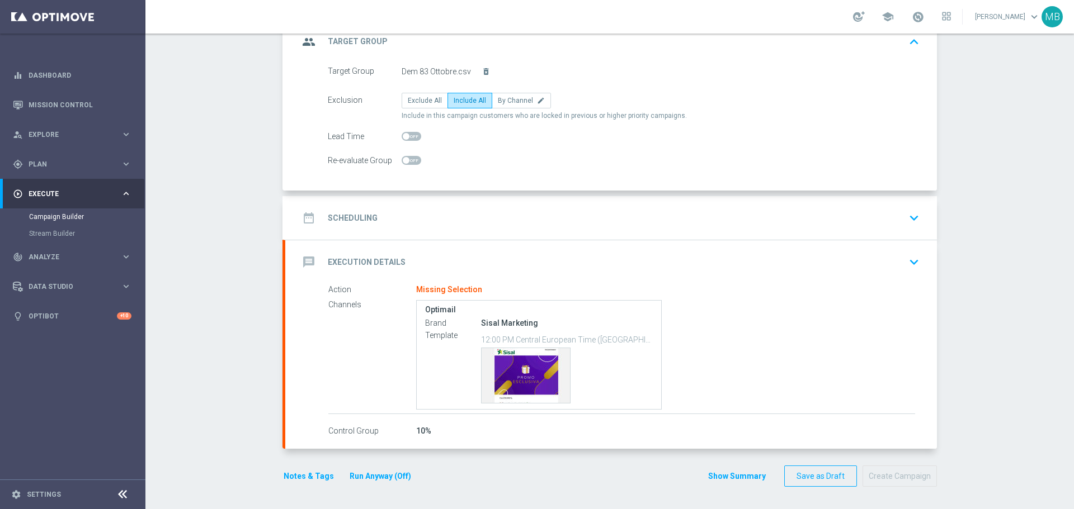
click at [907, 224] on icon "keyboard_arrow_down" at bounding box center [913, 218] width 17 height 17
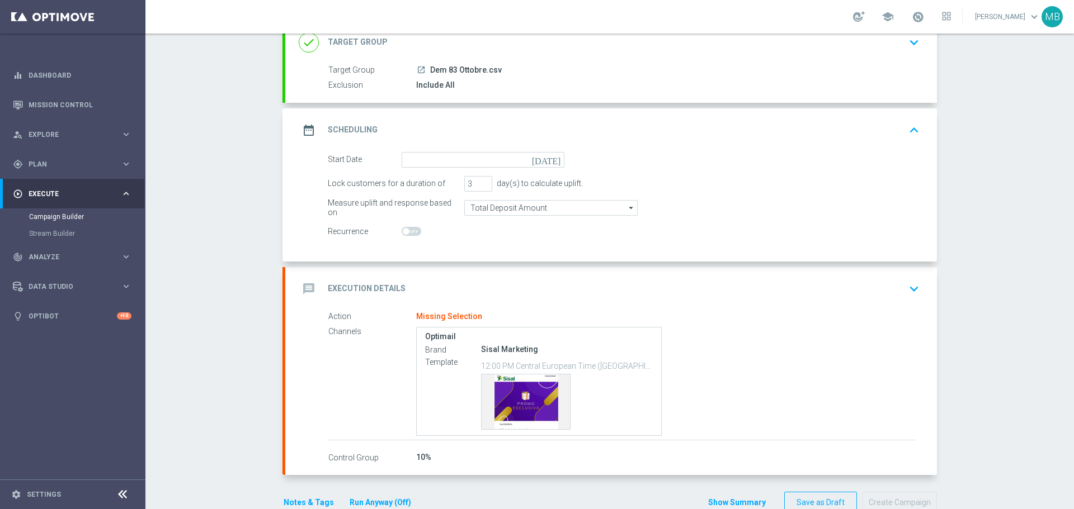
click at [552, 169] on form "Start Date [DATE] Lock customers for a duration of 3 day(s) to calculate uplift…" at bounding box center [624, 196] width 592 height 88
click at [552, 167] on input at bounding box center [483, 160] width 163 height 16
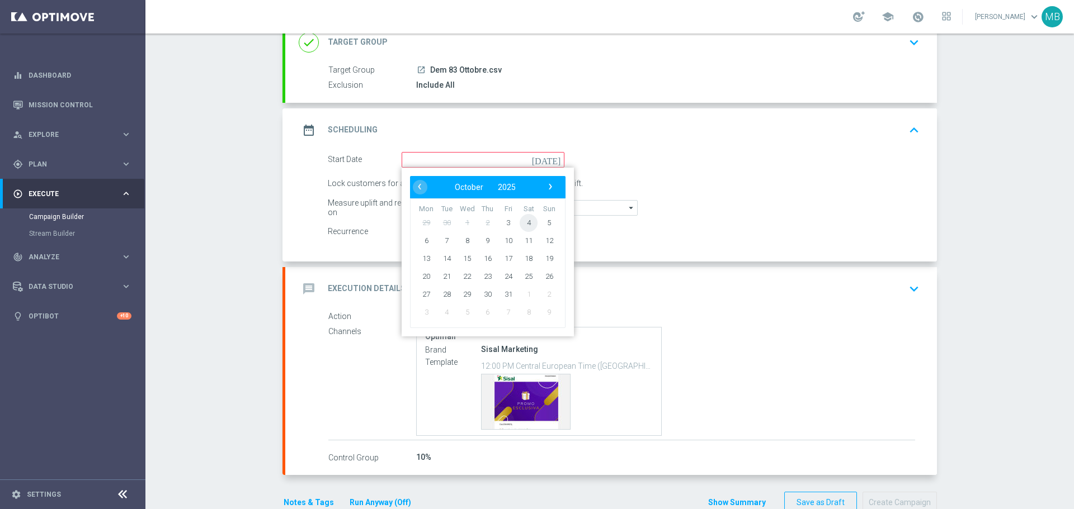
click at [522, 222] on span "4" at bounding box center [529, 223] width 18 height 18
type input "[DATE]"
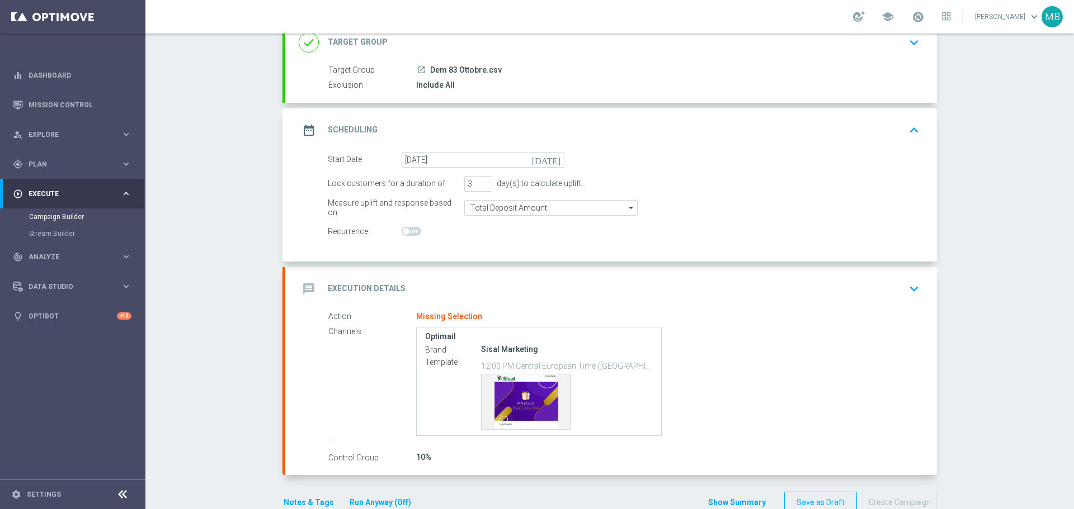
click at [492, 187] on div "day(s) to calculate uplift." at bounding box center [537, 184] width 91 height 10
type input "2"
click at [484, 185] on input "2" at bounding box center [478, 184] width 28 height 16
drag, startPoint x: 686, startPoint y: 323, endPoint x: 703, endPoint y: 334, distance: 20.6
click at [703, 334] on div "Action Missing Selection Channels Optimail Brand Sisal Marketing Template 12:00…" at bounding box center [621, 376] width 587 height 130
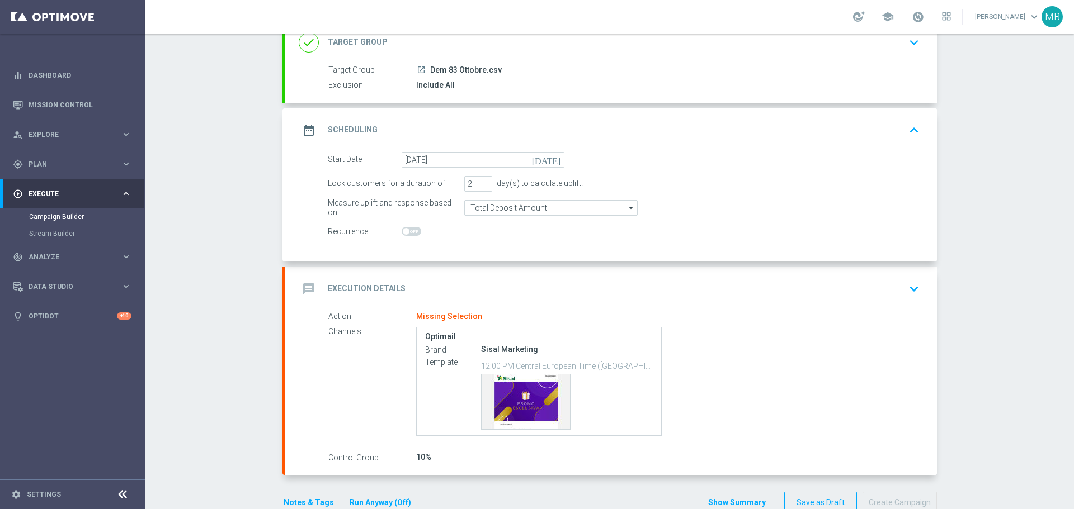
click at [907, 288] on icon "keyboard_arrow_down" at bounding box center [913, 289] width 17 height 17
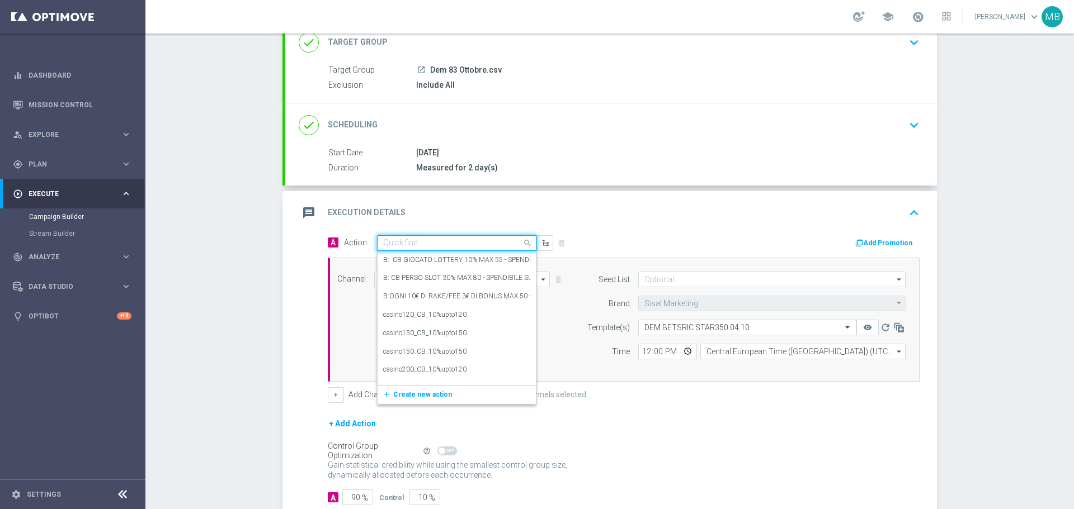
click at [435, 239] on input "text" at bounding box center [445, 244] width 125 height 10
click at [435, 239] on div "Quick find ric" at bounding box center [456, 246] width 159 height 16
type input "r"
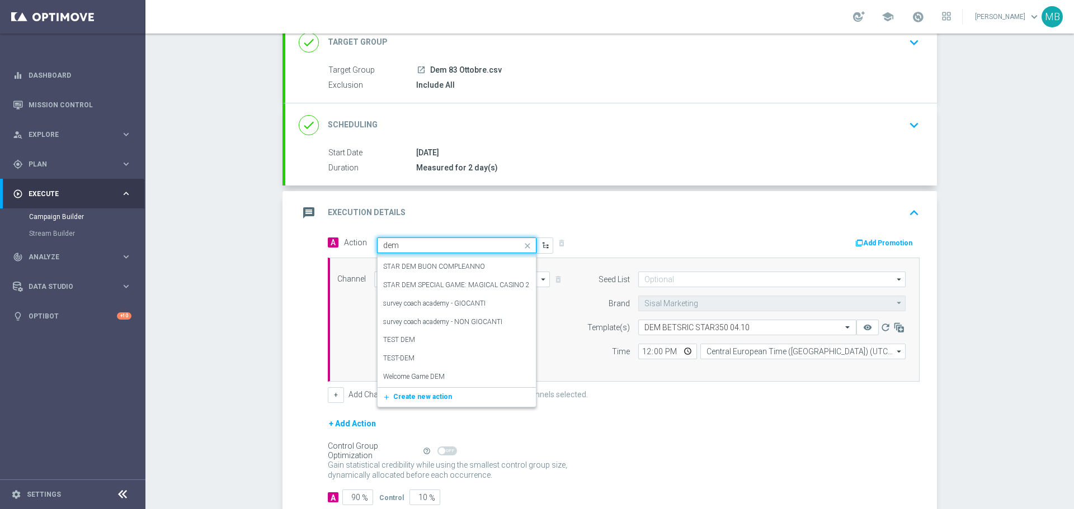
click at [449, 251] on div "Quick find dem" at bounding box center [456, 246] width 159 height 16
type input "d"
type input "stream"
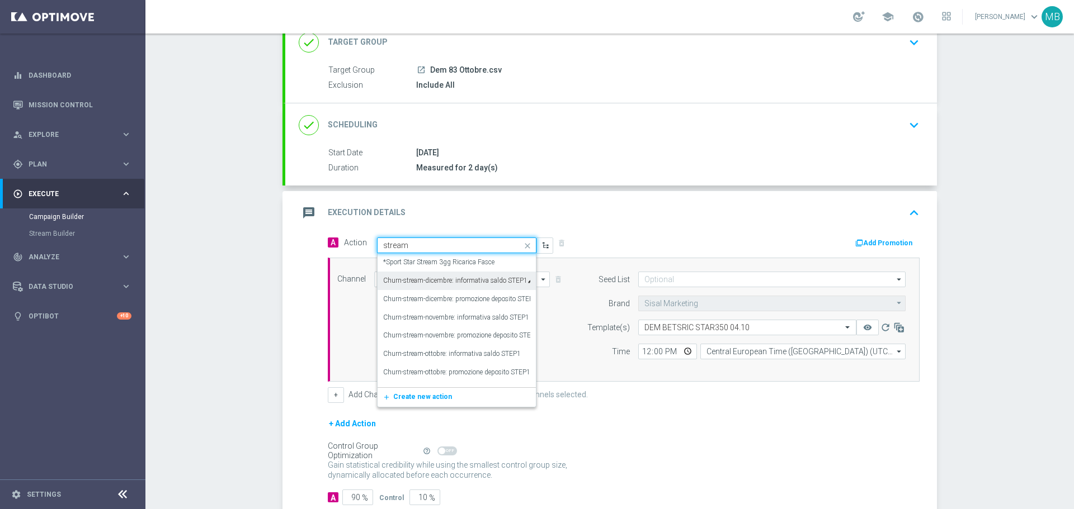
click at [529, 407] on ng-dropdown-panel "*Sport Star Stream 3gg Ricarica Fasce edit Churn-stream-dicembre: informativa s…" at bounding box center [456, 330] width 159 height 154
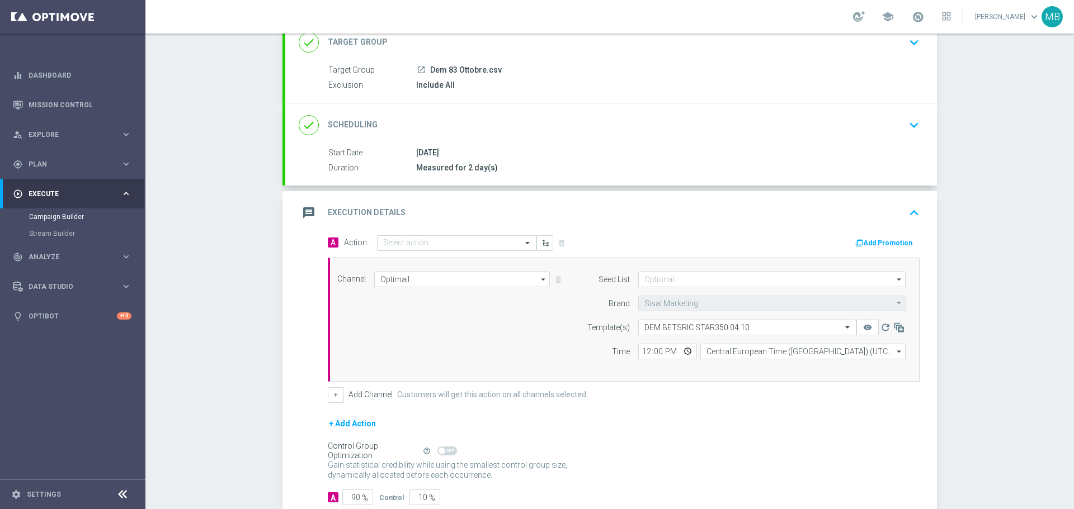
click at [474, 235] on div "A Action Select action delete_forever" at bounding box center [471, 243] width 304 height 16
click at [474, 235] on div "Select action" at bounding box center [456, 243] width 159 height 16
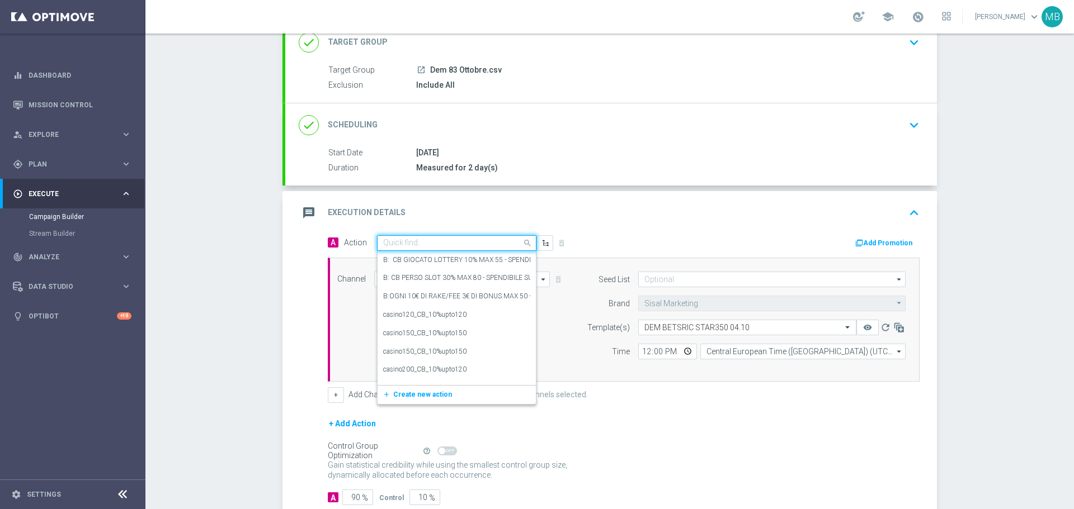
click at [474, 235] on div "Quick find" at bounding box center [456, 243] width 159 height 16
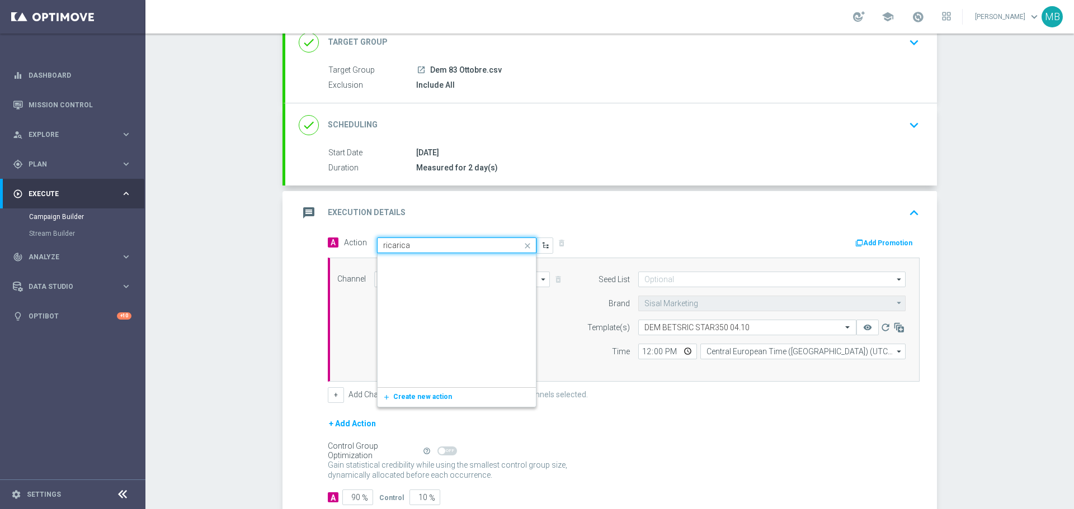
scroll to position [24953, 0]
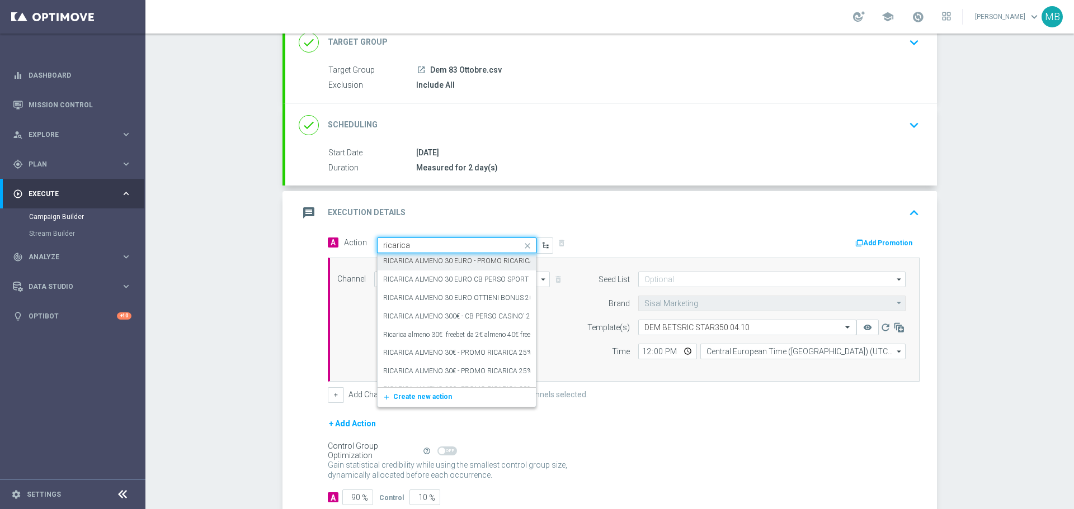
click at [475, 247] on input "ricarica" at bounding box center [445, 246] width 125 height 10
type input "r"
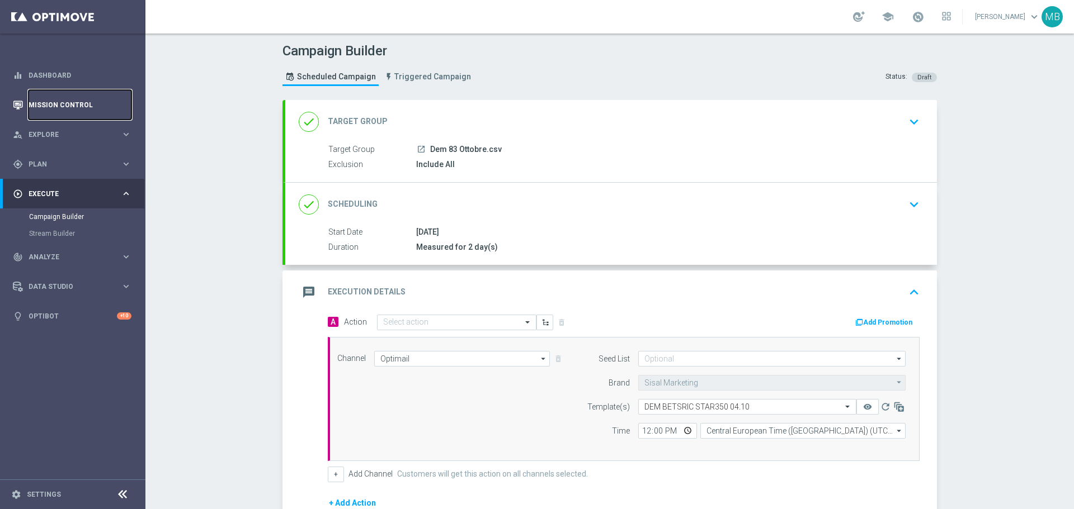
click at [80, 105] on link "Mission Control" at bounding box center [80, 105] width 103 height 30
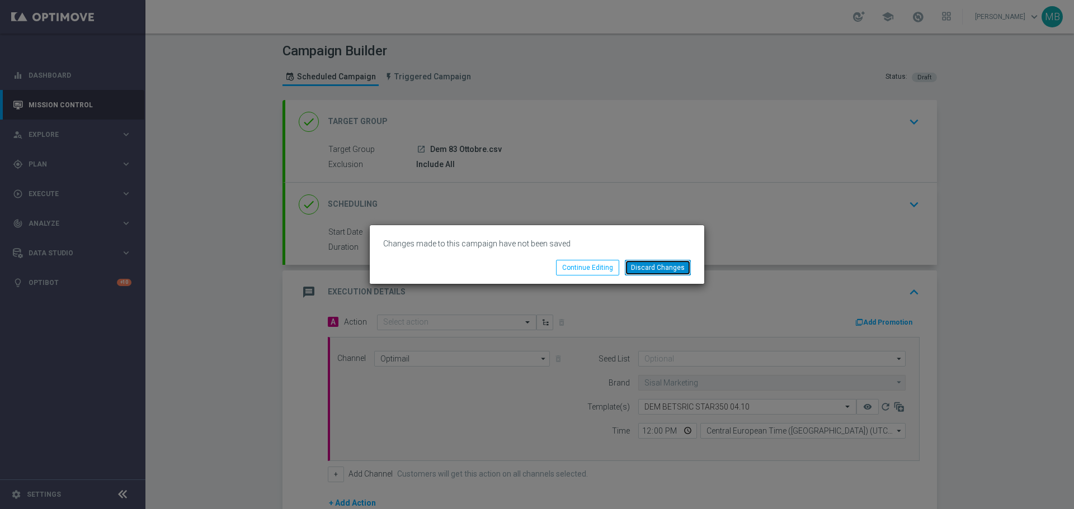
click at [667, 262] on button "Discard Changes" at bounding box center [658, 268] width 66 height 16
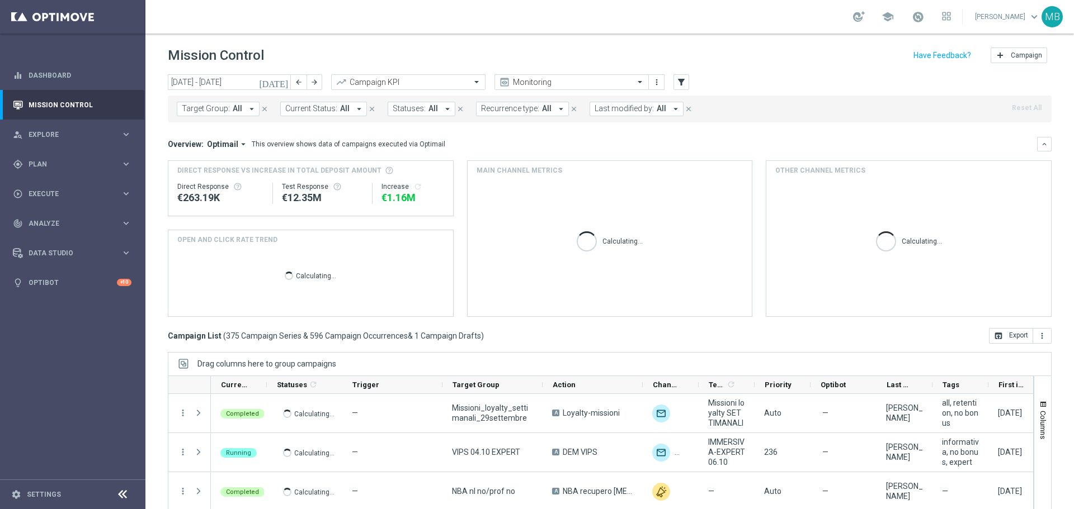
click at [671, 110] on icon "arrow_drop_down" at bounding box center [676, 109] width 10 height 10
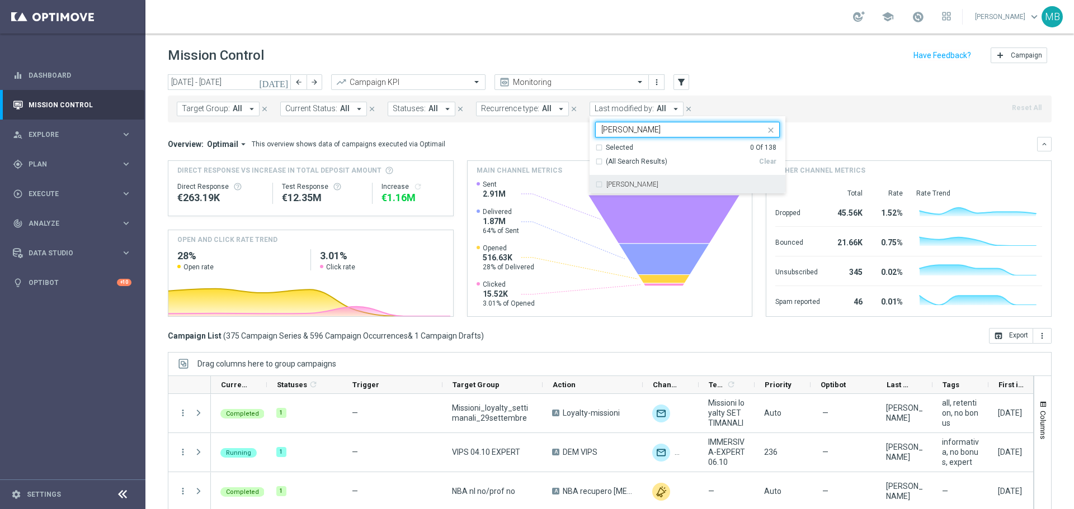
click at [652, 178] on div "[PERSON_NAME]" at bounding box center [687, 185] width 185 height 18
type input "[PERSON_NAME]"
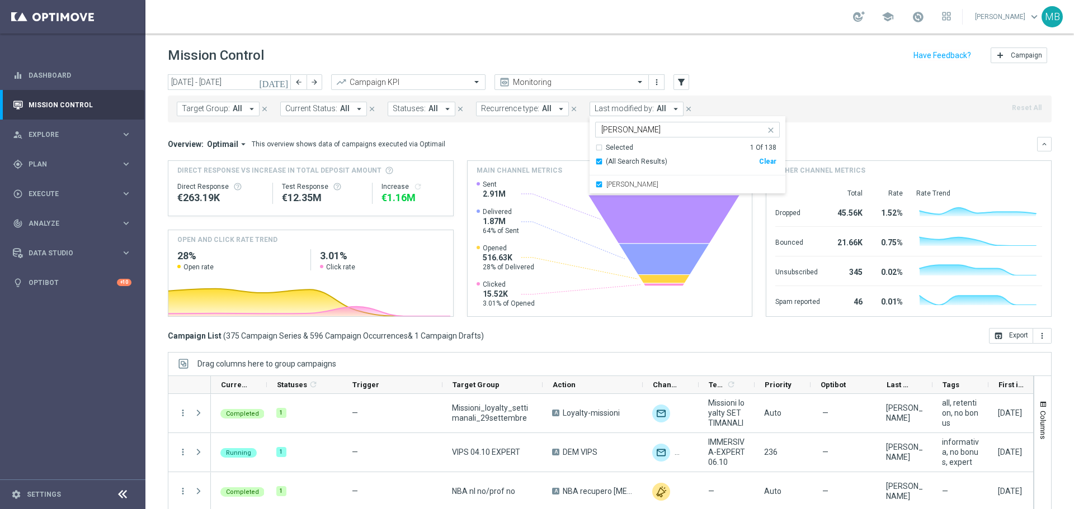
click at [279, 82] on icon "[DATE]" at bounding box center [274, 82] width 30 height 10
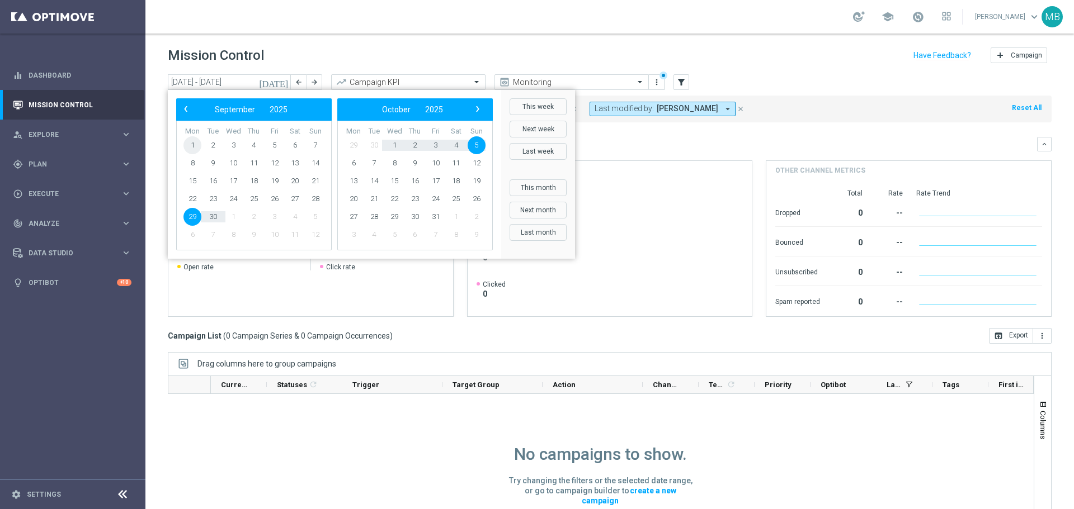
click at [194, 148] on span "1" at bounding box center [192, 145] width 18 height 18
click at [288, 144] on span "6" at bounding box center [295, 145] width 18 height 18
type input "[DATE] - [DATE]"
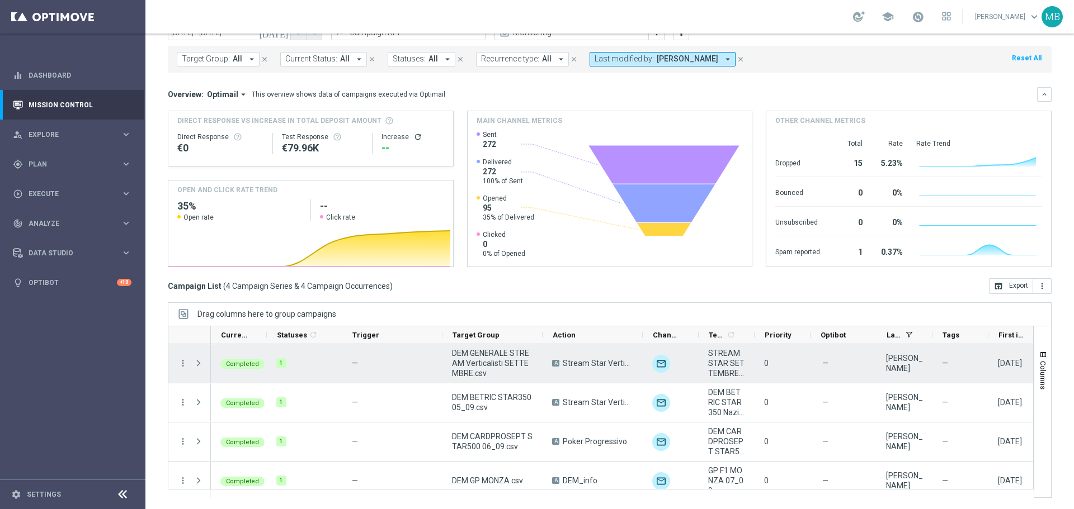
click at [350, 362] on div "—" at bounding box center [392, 364] width 100 height 39
click at [201, 371] on span "Press SPACE to select this row." at bounding box center [200, 363] width 12 height 22
click at [199, 366] on span "Press SPACE to select this row." at bounding box center [199, 363] width 10 height 9
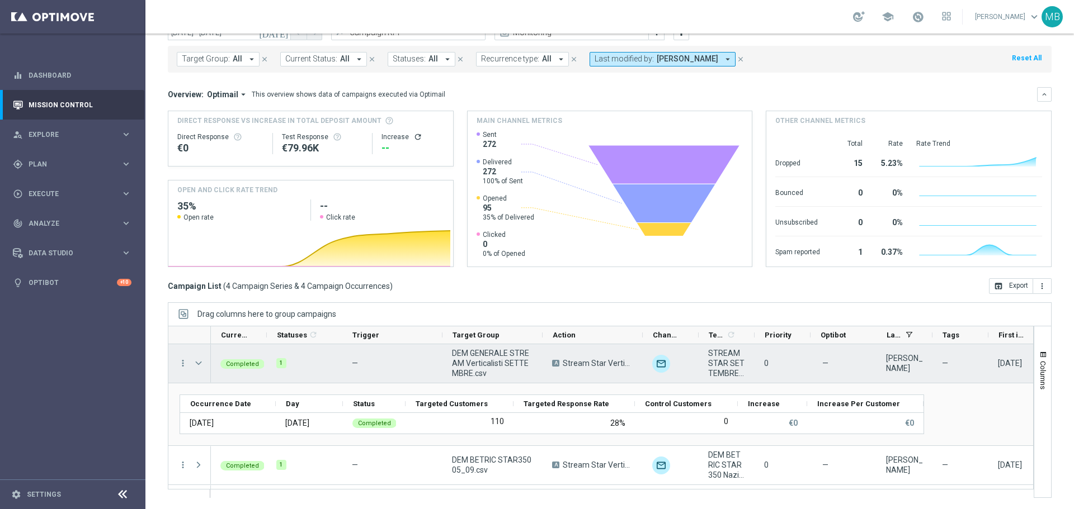
click at [720, 358] on span "STREAM STAR SETTEMBRE 2025_Comunicazione generale" at bounding box center [726, 363] width 37 height 30
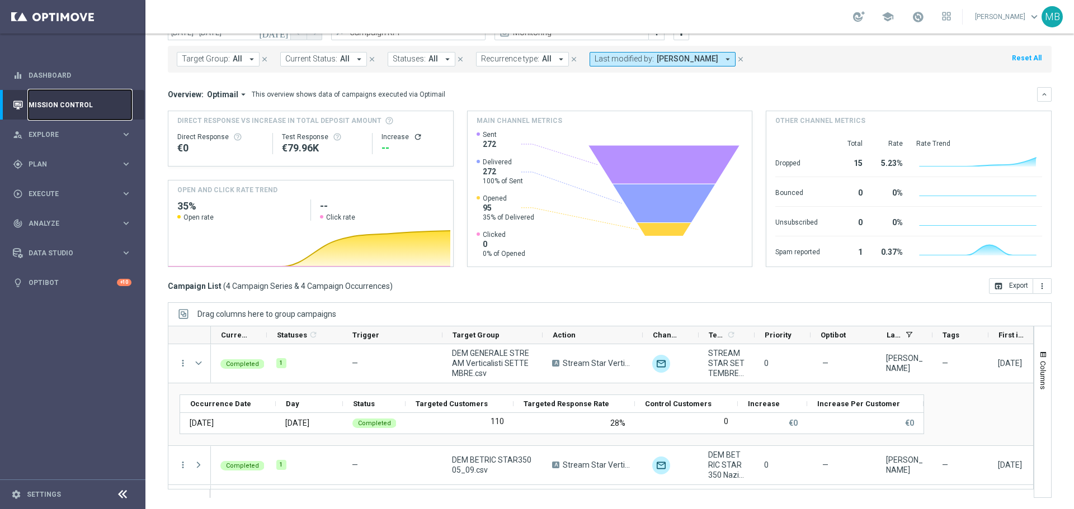
click at [86, 114] on link "Mission Control" at bounding box center [80, 105] width 103 height 30
click at [71, 138] on div "person_search Explore" at bounding box center [67, 135] width 108 height 10
click at [45, 297] on span "Plan" at bounding box center [75, 298] width 92 height 7
click at [64, 233] on div "Optimail" at bounding box center [90, 237] width 110 height 17
click at [52, 241] on link "Optimail" at bounding box center [76, 237] width 82 height 9
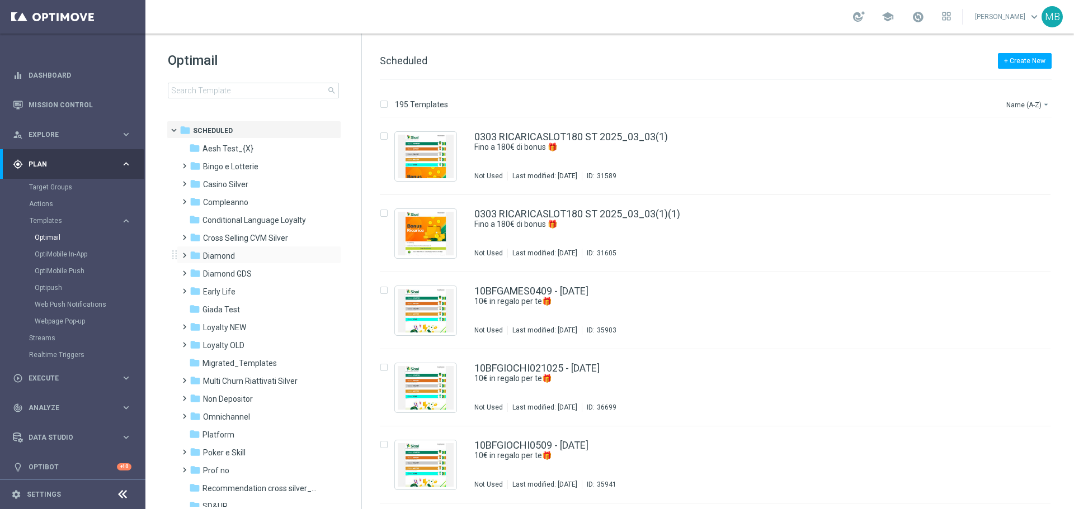
click at [182, 261] on span at bounding box center [185, 255] width 11 height 15
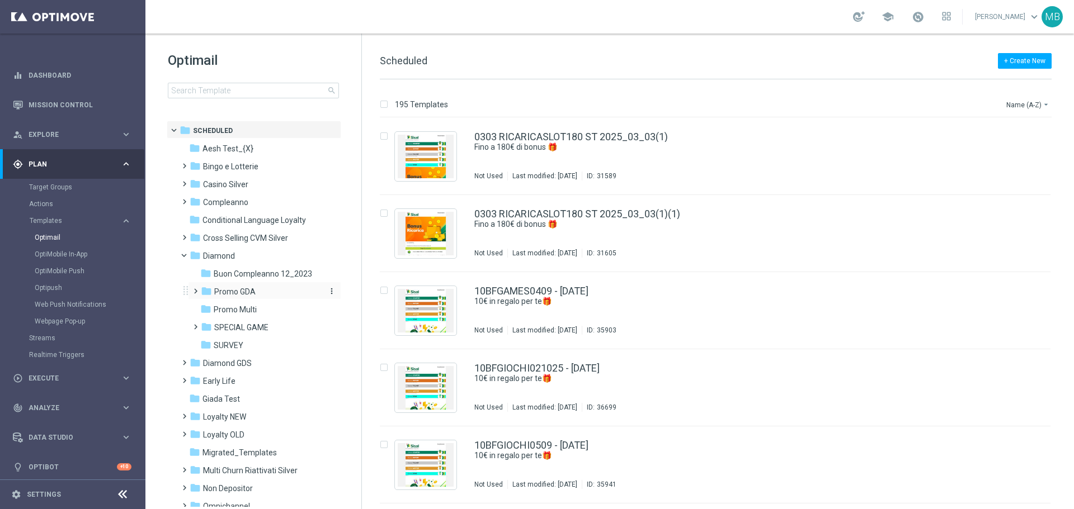
click at [233, 296] on span "Promo GDA" at bounding box center [234, 292] width 41 height 10
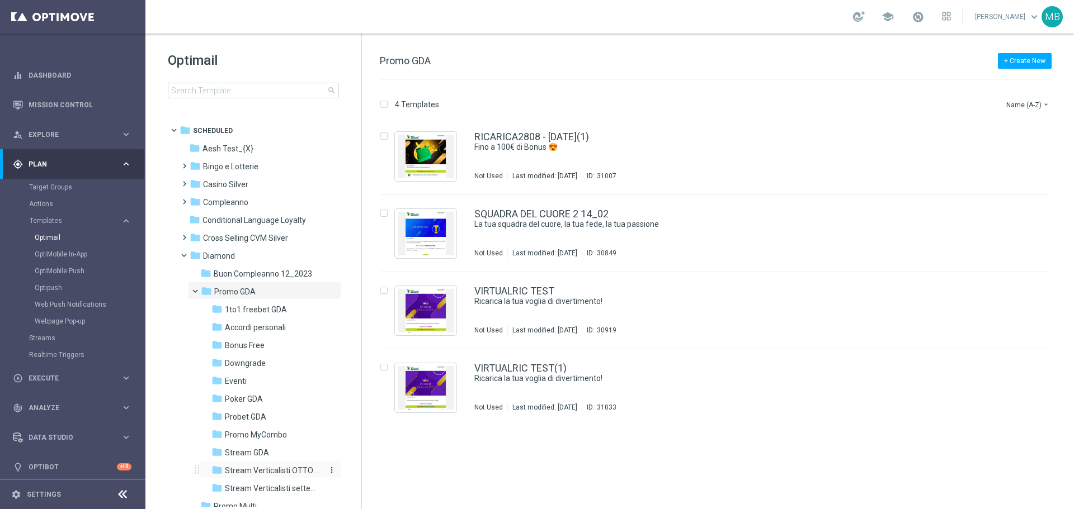
click at [241, 475] on span "Stream Verticalisti OTTOBRE" at bounding box center [273, 471] width 97 height 10
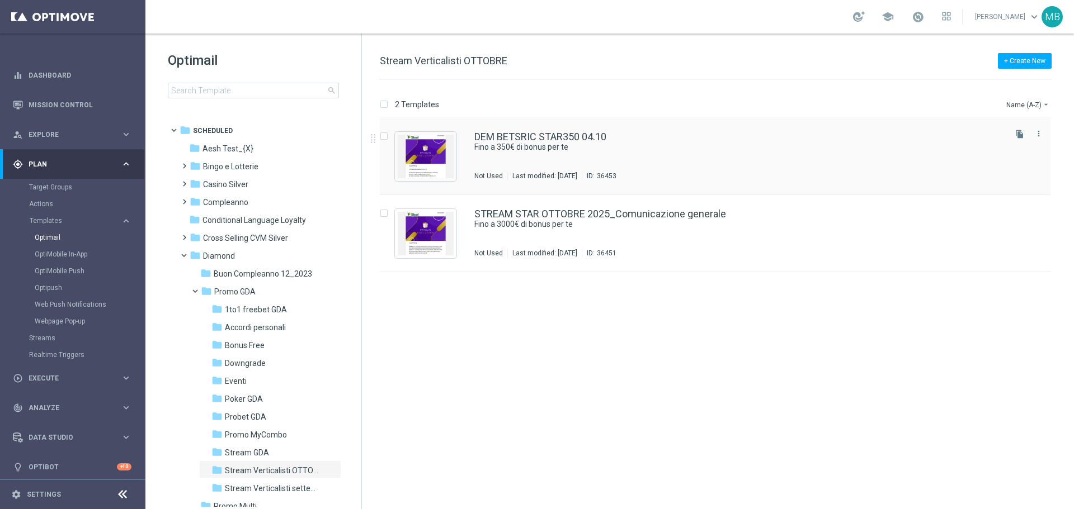
click at [553, 155] on div "DEM BETSRIC STAR350 04.10 Fino a 350€ di bonus per te Not Used Last modified: […" at bounding box center [738, 156] width 529 height 49
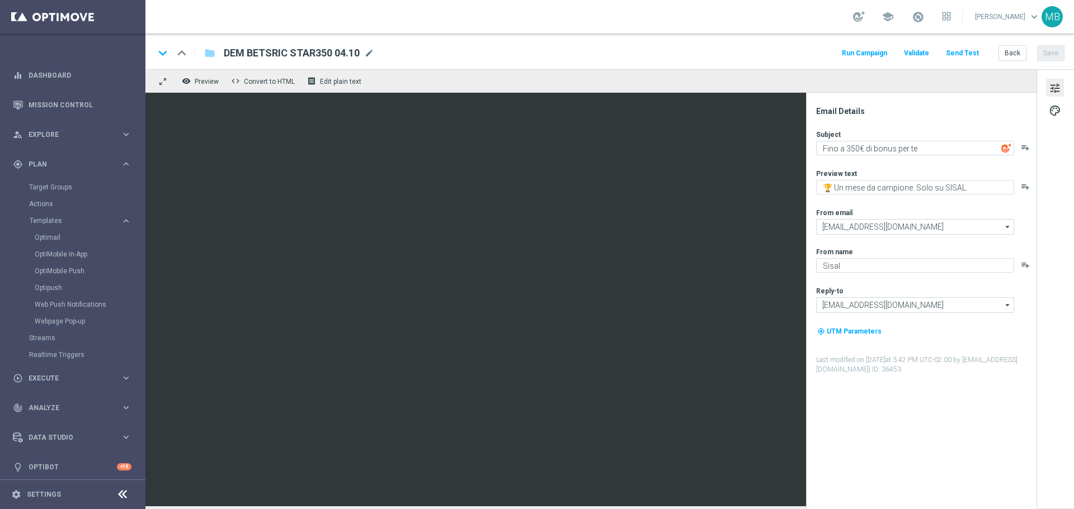
click at [865, 47] on button "Run Campaign" at bounding box center [864, 53] width 49 height 15
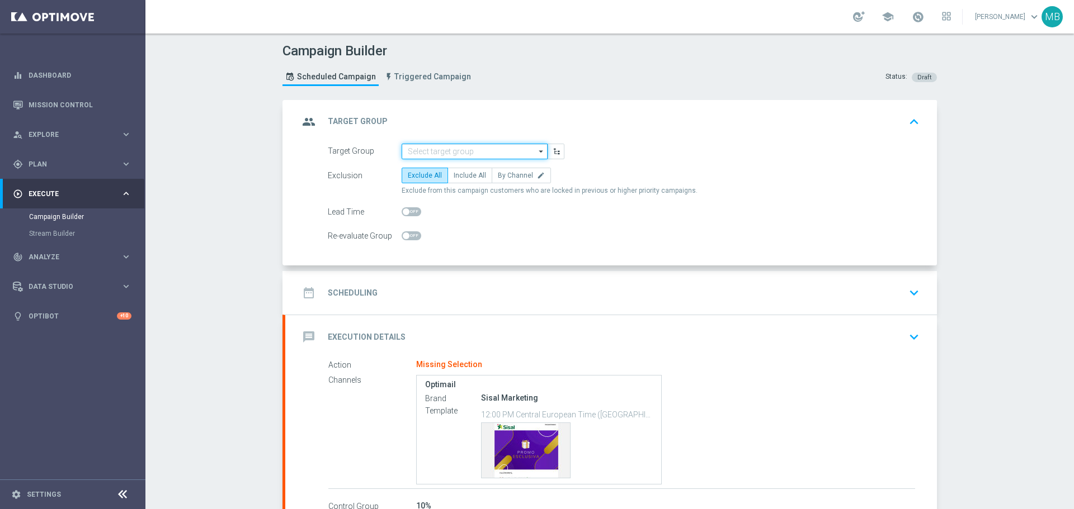
click at [531, 151] on input at bounding box center [475, 152] width 146 height 16
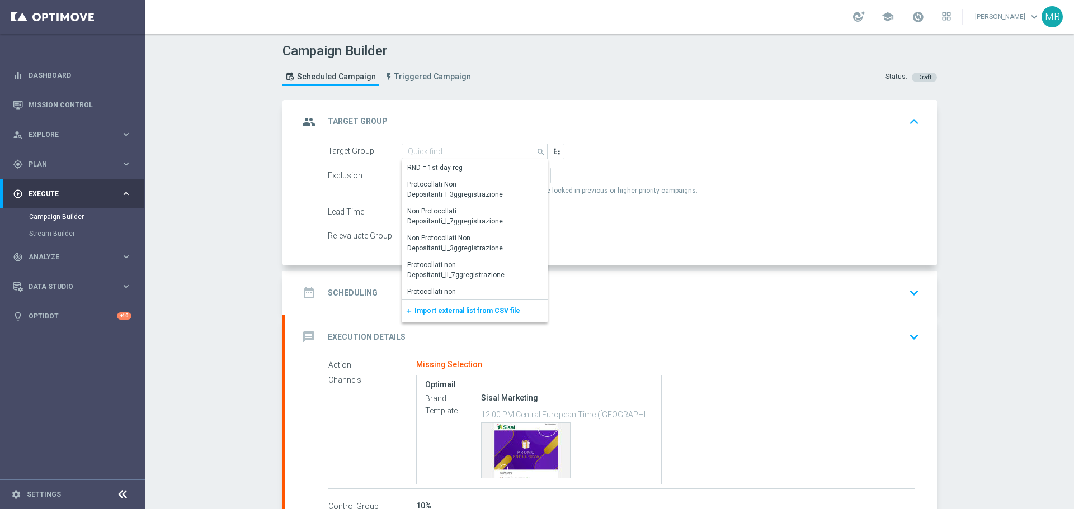
click at [487, 303] on div "add Import external list from CSV file" at bounding box center [475, 311] width 146 height 22
click at [485, 305] on div "add Import external list from CSV file" at bounding box center [475, 311] width 146 height 22
click at [484, 308] on span "Import external list from CSV file" at bounding box center [467, 311] width 106 height 8
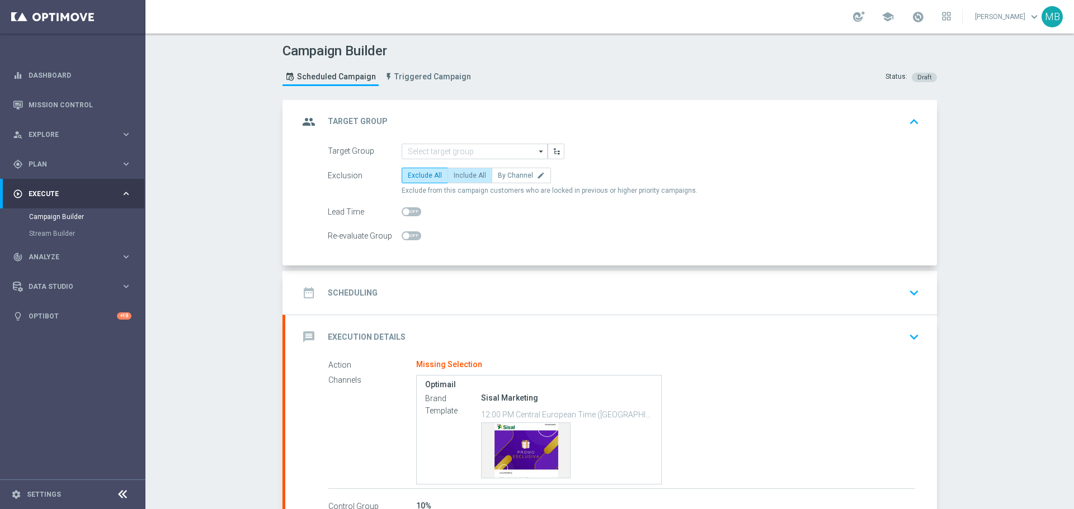
click at [466, 171] on label "Include All" at bounding box center [469, 176] width 45 height 16
click at [461, 174] on input "Include All" at bounding box center [457, 177] width 7 height 7
radio input "true"
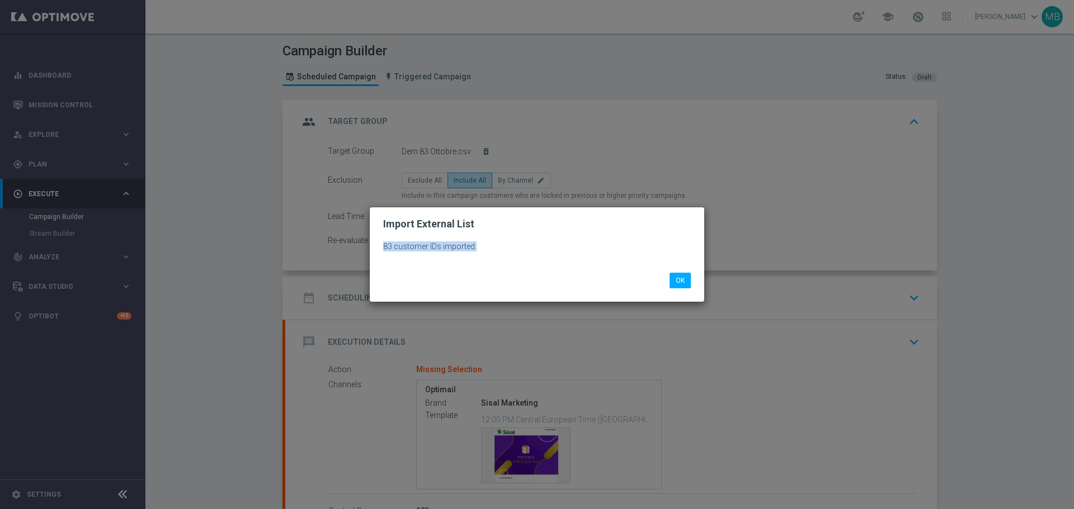
drag, startPoint x: 1073, startPoint y: 146, endPoint x: 1073, endPoint y: 244, distance: 97.9
click at [1073, 244] on modal-container "Import External List 83 customer IDs imported. OK" at bounding box center [537, 254] width 1074 height 509
click at [673, 273] on button "OK" at bounding box center [679, 281] width 21 height 16
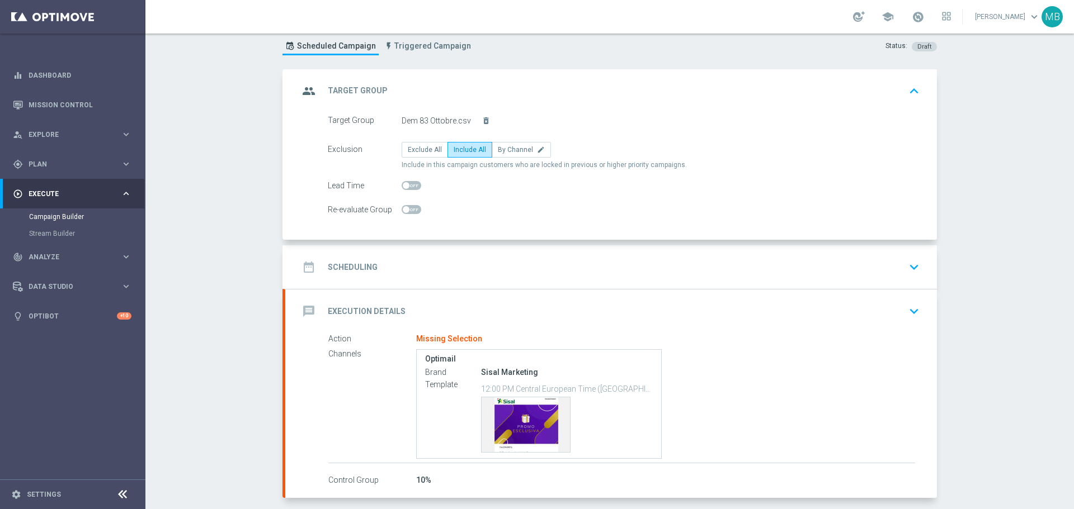
scroll to position [80, 0]
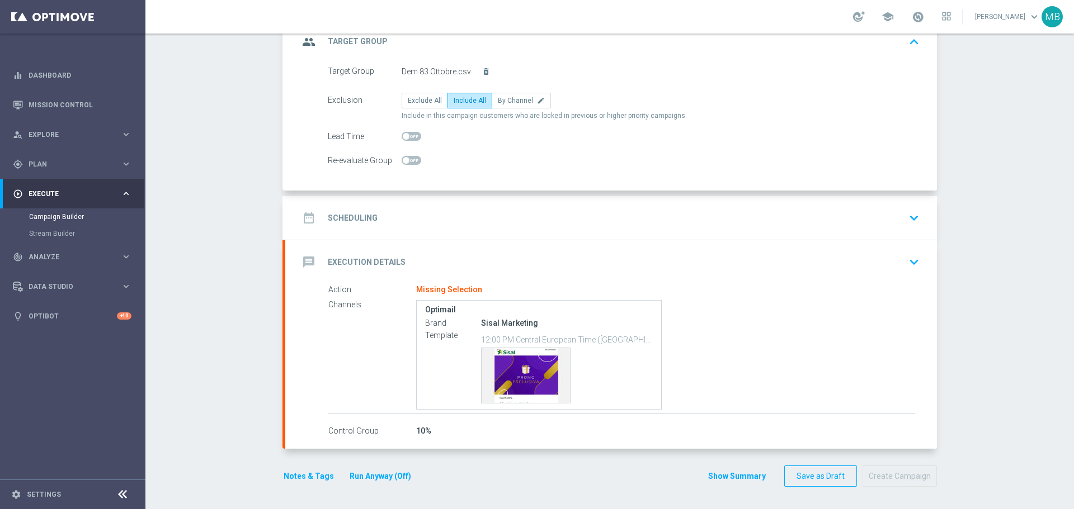
click at [899, 219] on div "date_range Scheduling keyboard_arrow_down" at bounding box center [611, 217] width 625 height 21
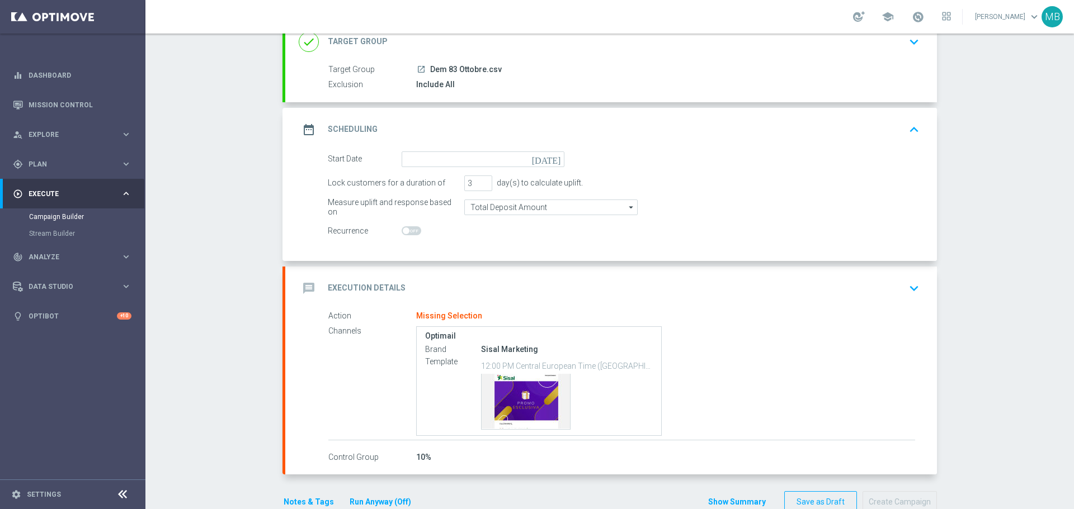
scroll to position [79, 0]
click at [548, 165] on input at bounding box center [483, 160] width 163 height 16
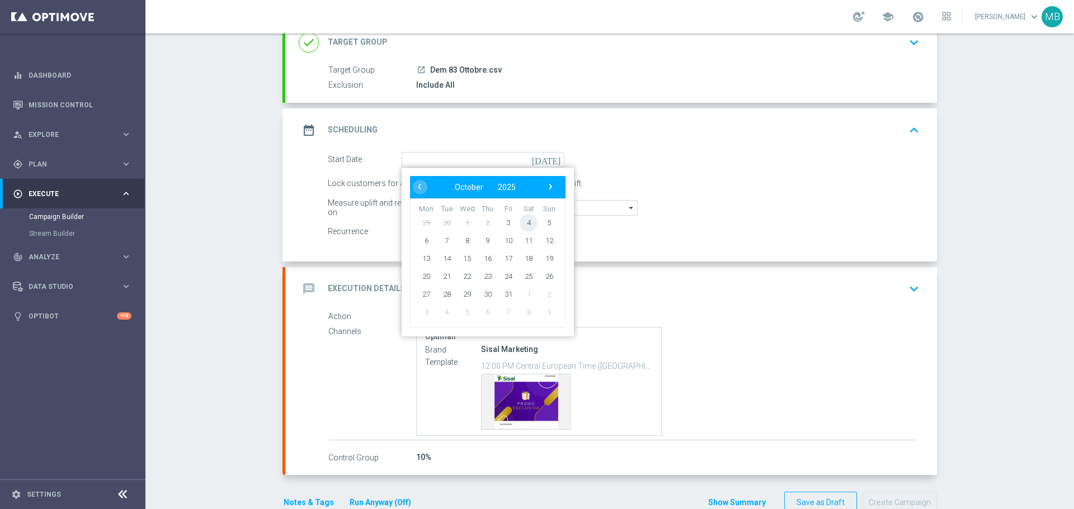
click at [521, 223] on span "4" at bounding box center [529, 223] width 18 height 18
type input "[DATE]"
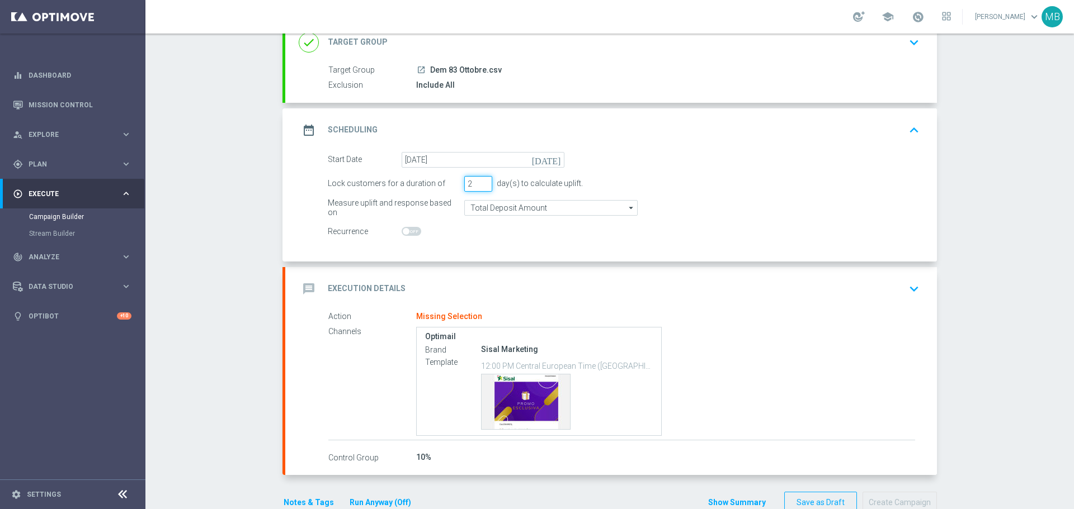
type input "2"
click at [474, 187] on input "2" at bounding box center [478, 184] width 28 height 16
click at [459, 286] on div "message Execution Details keyboard_arrow_down" at bounding box center [611, 289] width 625 height 21
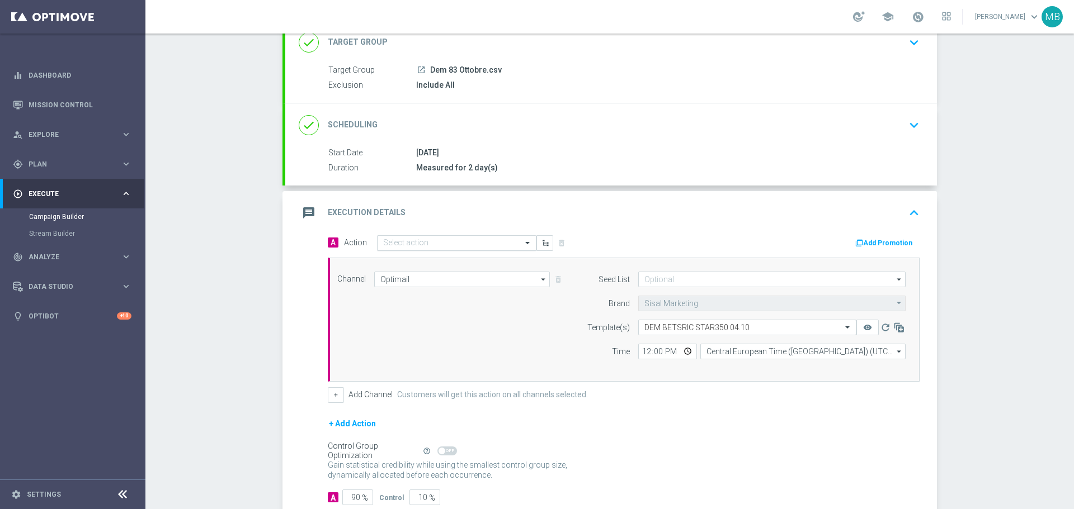
click at [476, 250] on div "Select action" at bounding box center [456, 243] width 159 height 16
type input "stream star"
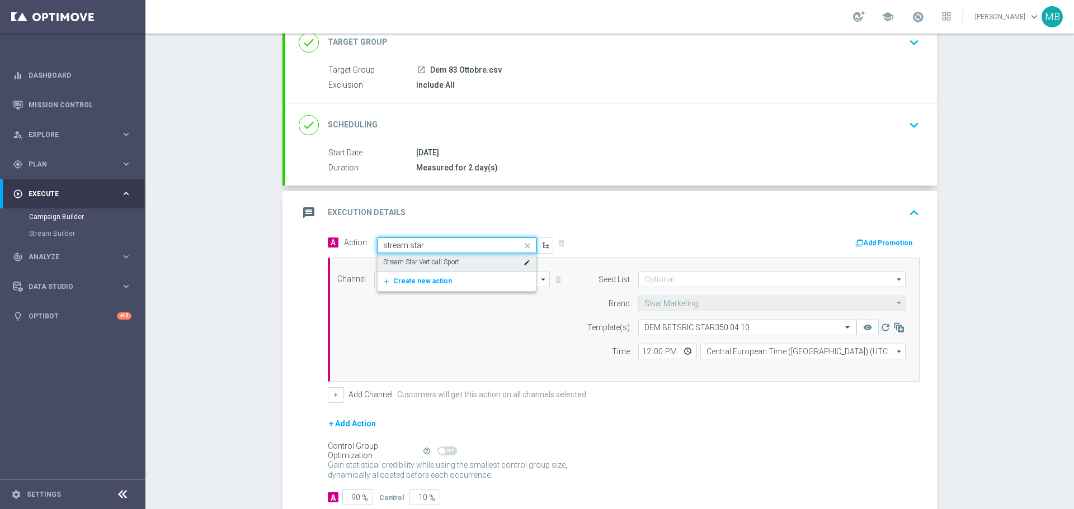
click at [475, 257] on div "Stream Star Verticali Sport edit" at bounding box center [456, 262] width 147 height 18
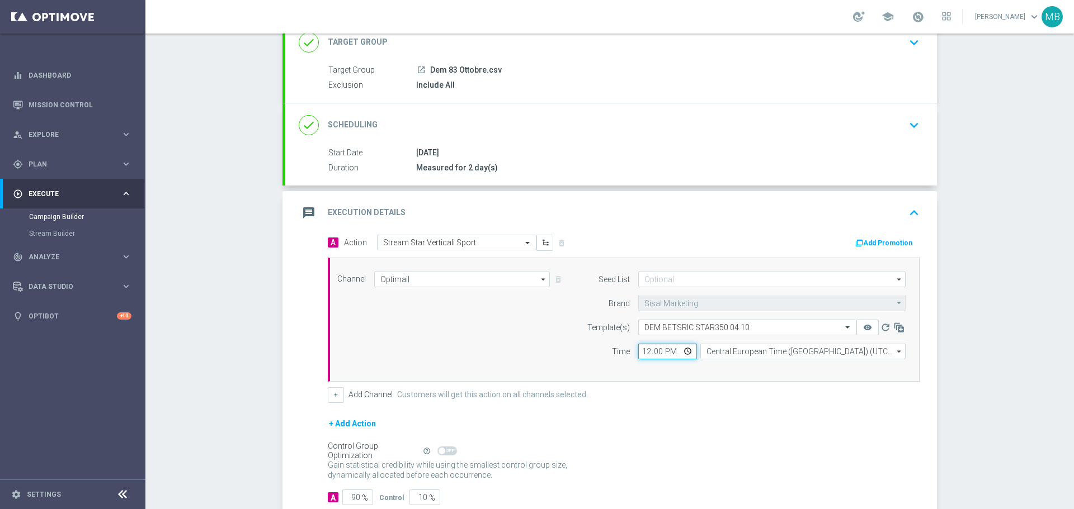
click at [680, 352] on input "12:00" at bounding box center [667, 352] width 59 height 16
click at [753, 394] on div "+ Add Channel Customers will get this action on all channels selected." at bounding box center [624, 396] width 592 height 16
click at [833, 363] on div "Seed List arrow_drop_down Drag here to set row groups Drag here to set column l…" at bounding box center [743, 320] width 341 height 96
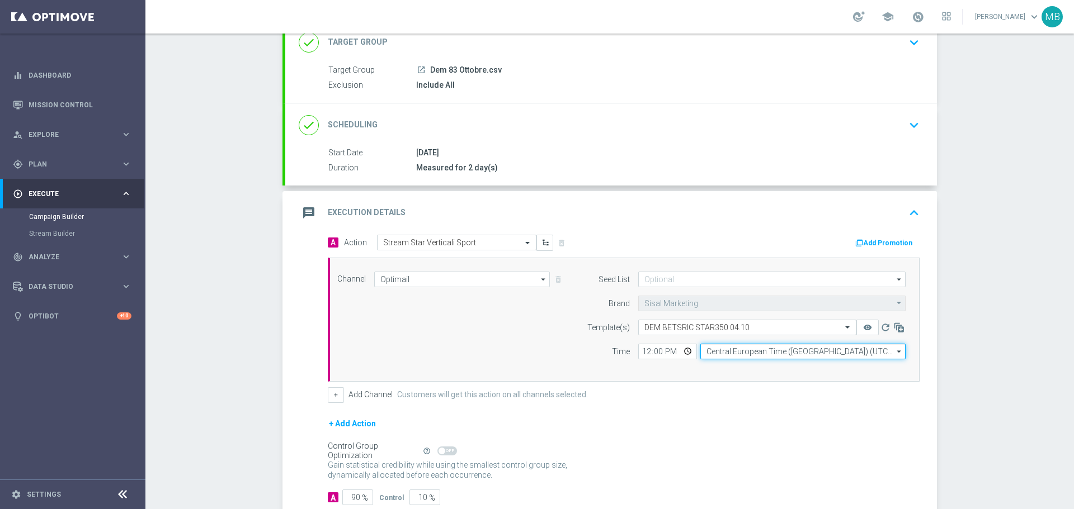
click at [843, 355] on input "Central European Time ([GEOGRAPHIC_DATA]) (UTC +02:00)" at bounding box center [802, 352] width 205 height 16
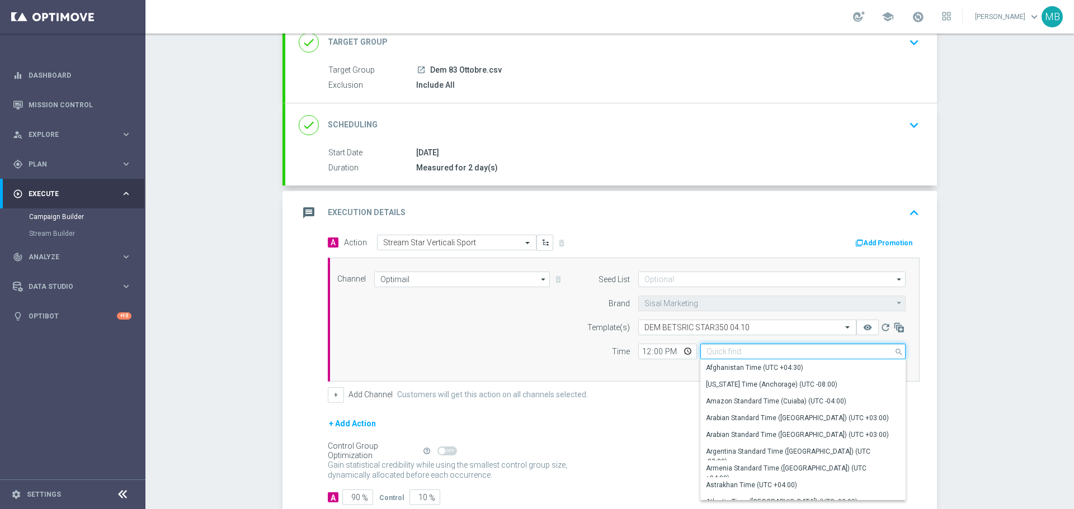
click at [843, 355] on input at bounding box center [802, 352] width 205 height 16
click at [921, 362] on div "A Action Select action Stream Star Verticali Sport delete_forever Add Promotion…" at bounding box center [623, 319] width 608 height 168
type input "Central European Time ([GEOGRAPHIC_DATA]) (UTC +02:00)"
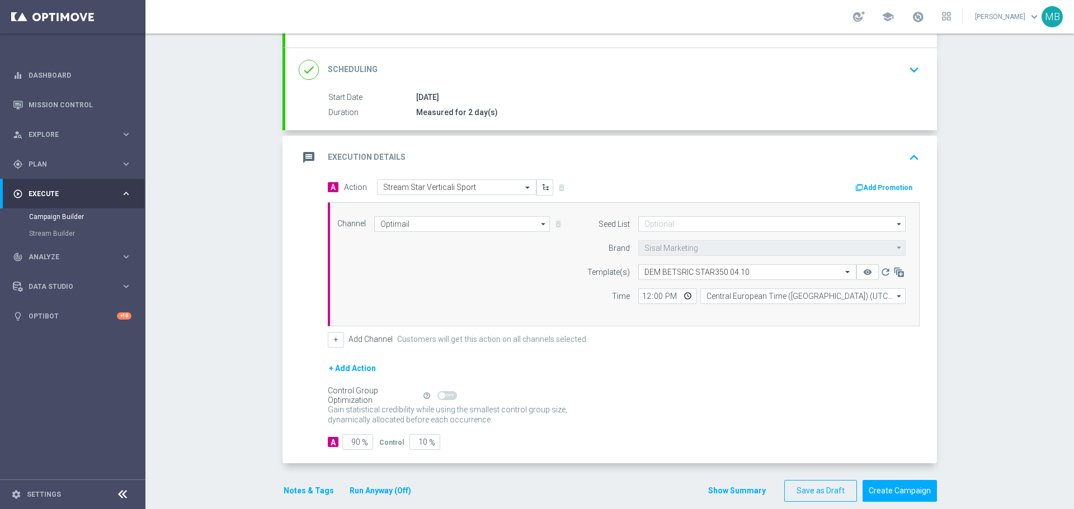
scroll to position [147, 0]
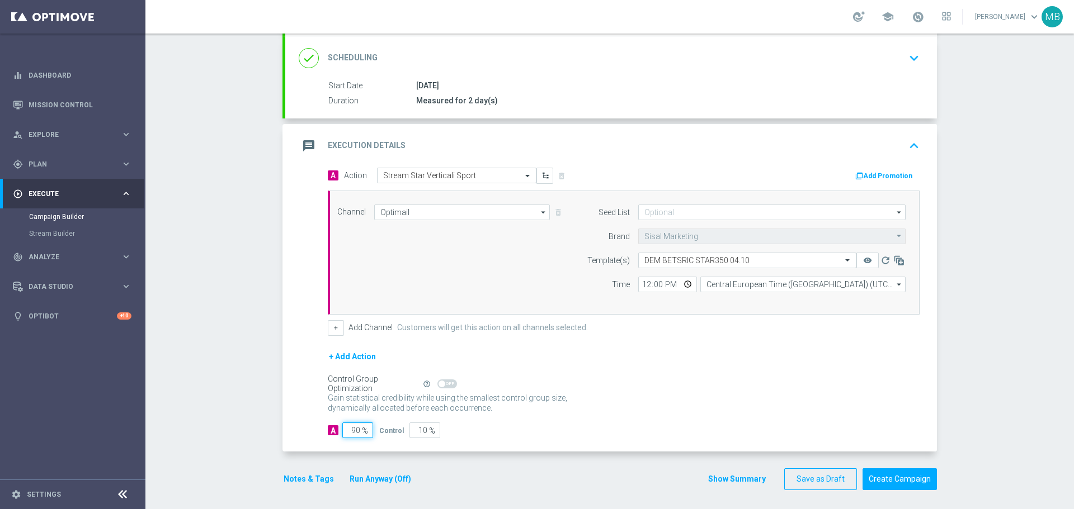
click at [348, 437] on input "90" at bounding box center [357, 431] width 31 height 16
type input "0"
type input "100"
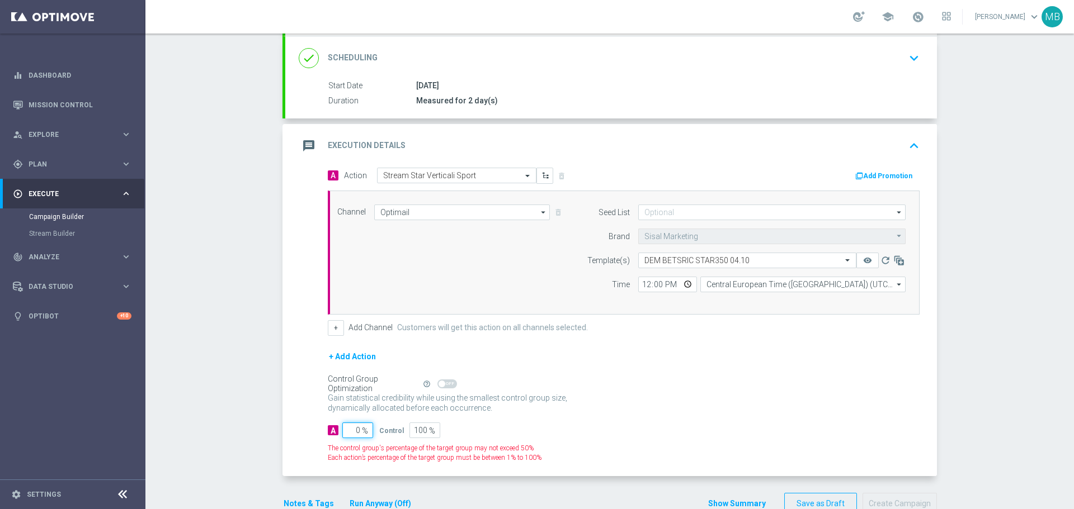
type input "10"
type input "90"
type input "100"
type input "0"
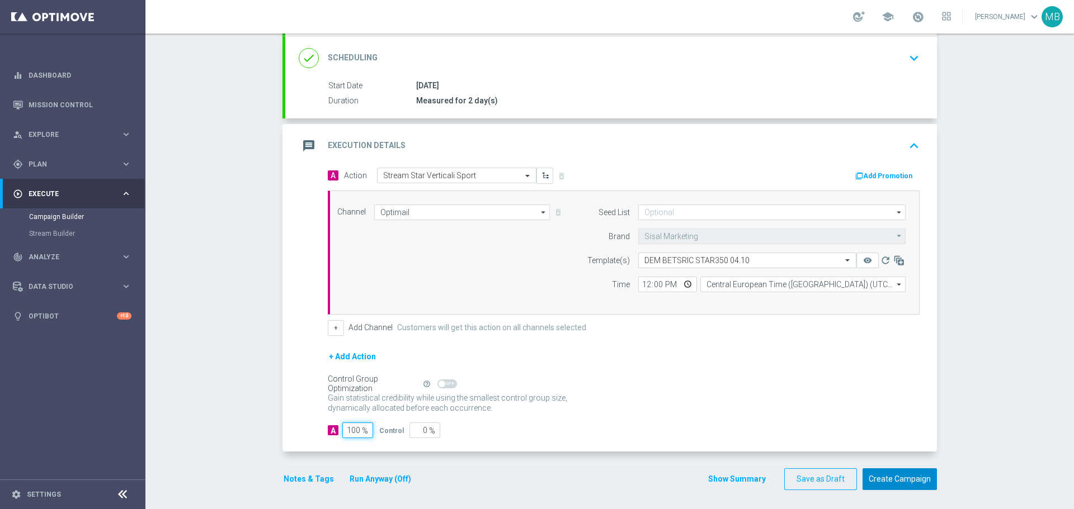
type input "100"
click at [913, 475] on button "Create Campaign" at bounding box center [899, 480] width 74 height 22
click at [913, 475] on body "equalizer Dashboard Mission Control" at bounding box center [537, 254] width 1074 height 509
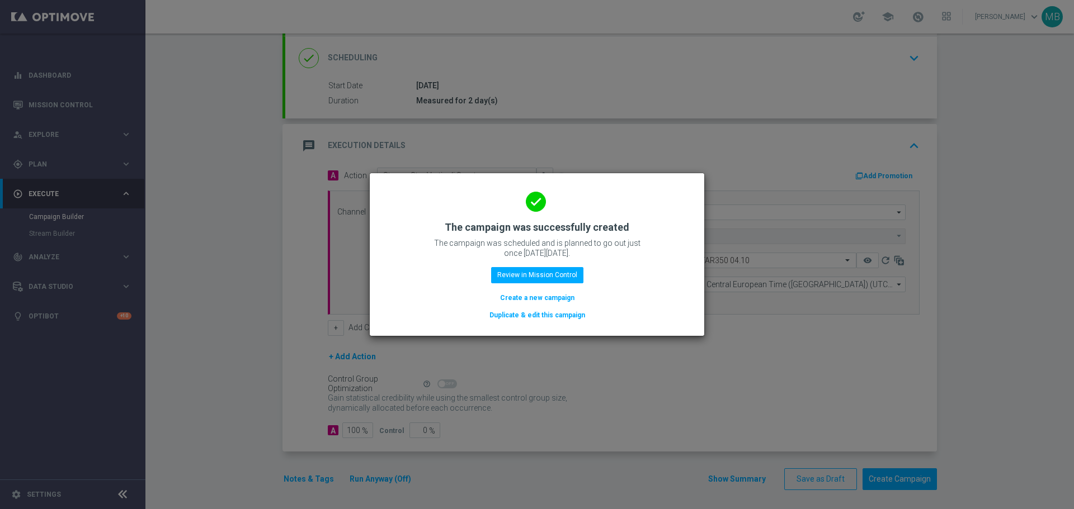
click at [913, 475] on modal-container "done The campaign was successfully created The campaign was scheduled and is pl…" at bounding box center [537, 254] width 1074 height 509
click at [182, 212] on modal-container "done The campaign was successfully created The campaign was scheduled and is pl…" at bounding box center [537, 254] width 1074 height 509
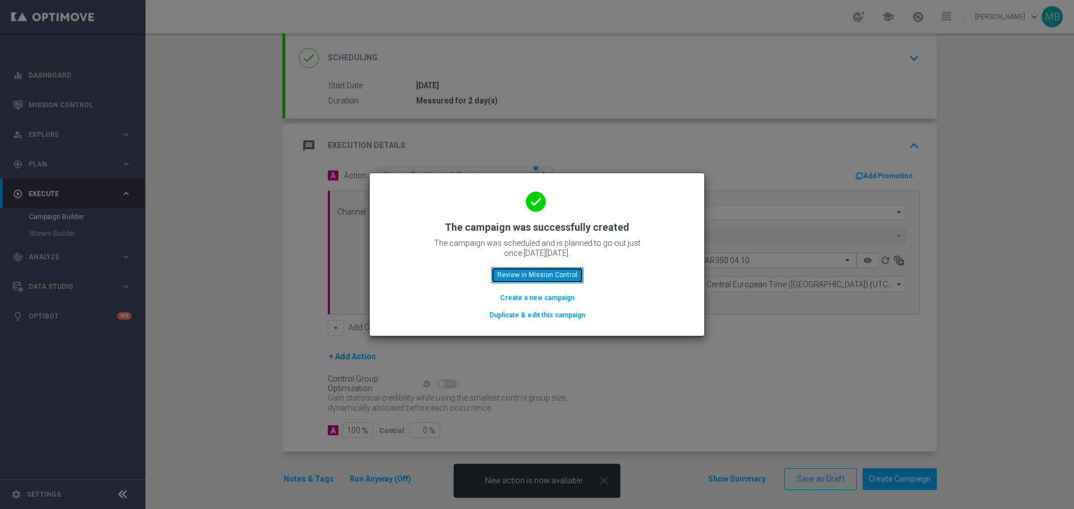
click at [501, 269] on button "Review in Mission Control" at bounding box center [537, 275] width 92 height 16
